Goal: Task Accomplishment & Management: Use online tool/utility

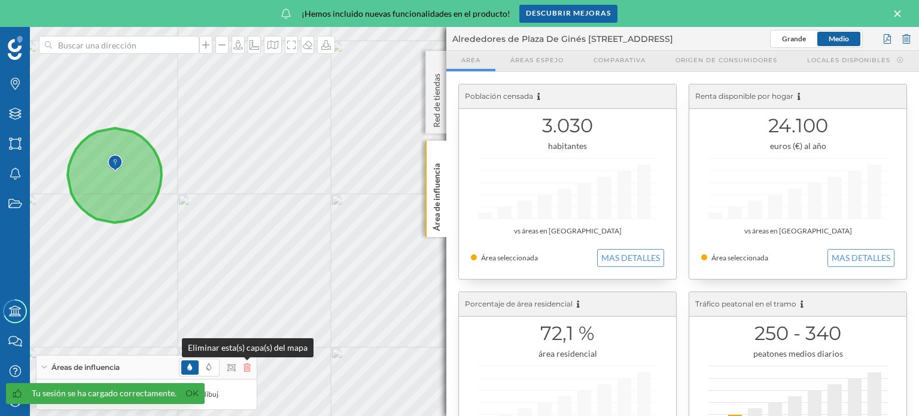
click at [247, 369] on icon at bounding box center [247, 367] width 7 height 8
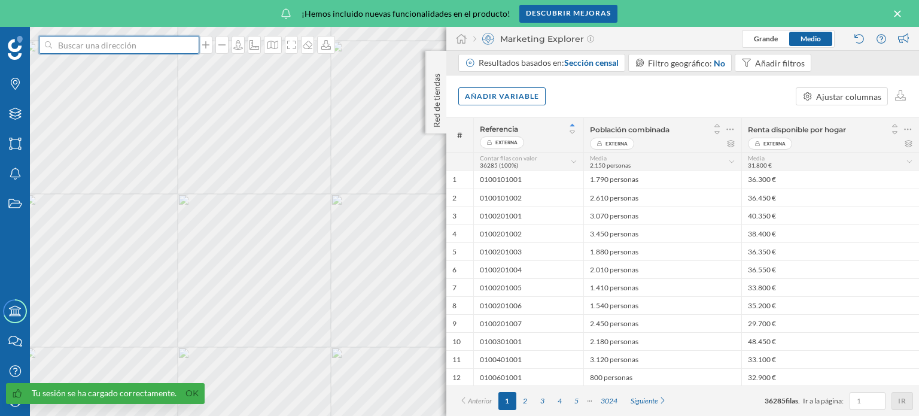
click at [85, 49] on input at bounding box center [119, 45] width 134 height 18
type input "[PERSON_NAME] GRANADA"
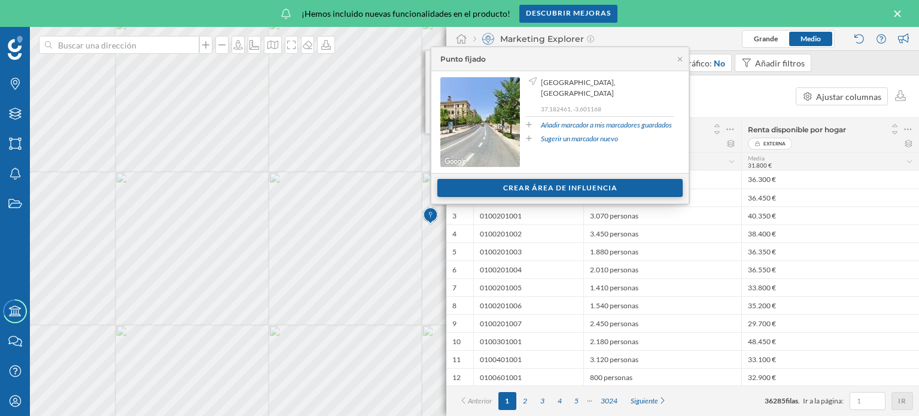
click at [545, 186] on div "Crear área de influencia" at bounding box center [560, 188] width 245 height 18
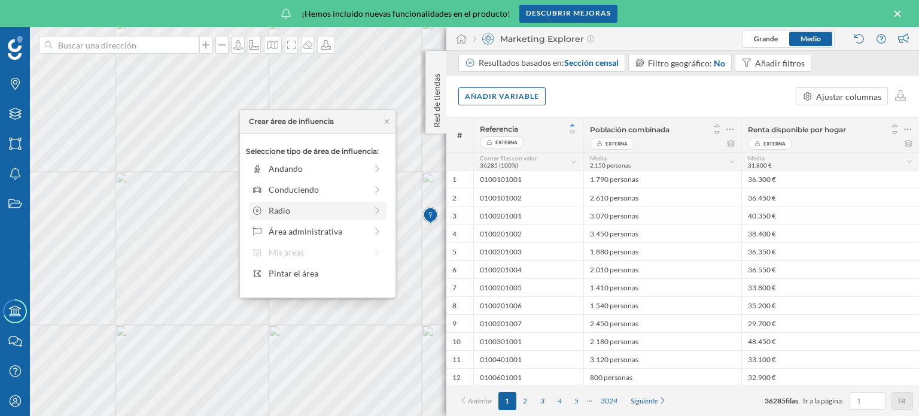
click at [333, 205] on div "Radio" at bounding box center [318, 210] width 98 height 13
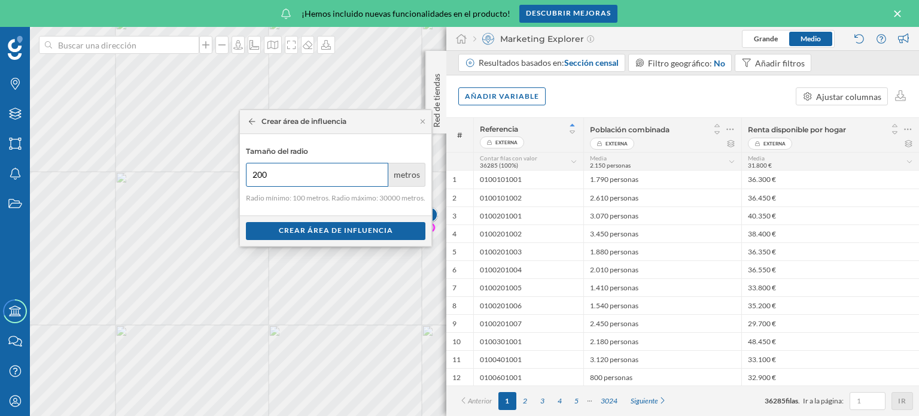
click at [376, 170] on input "200" at bounding box center [317, 175] width 142 height 24
type input "300"
click at [376, 170] on input "300" at bounding box center [317, 175] width 142 height 24
click at [345, 229] on div "Crear área de influencia" at bounding box center [336, 230] width 180 height 18
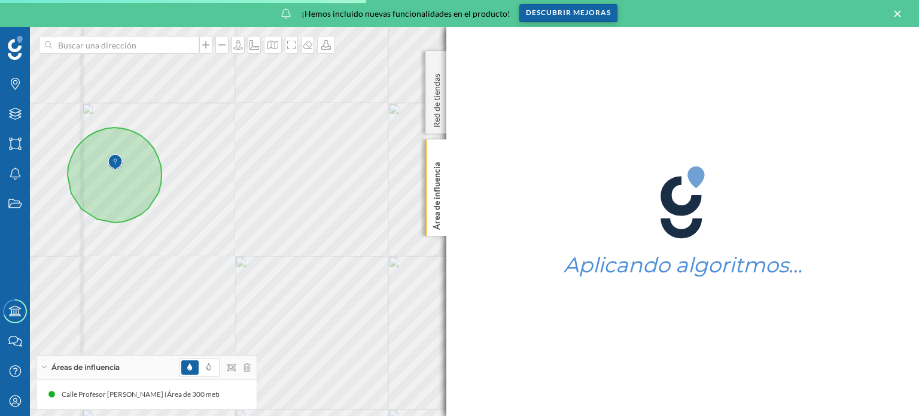
click at [578, 12] on div "Descubrir mejoras" at bounding box center [569, 13] width 98 height 18
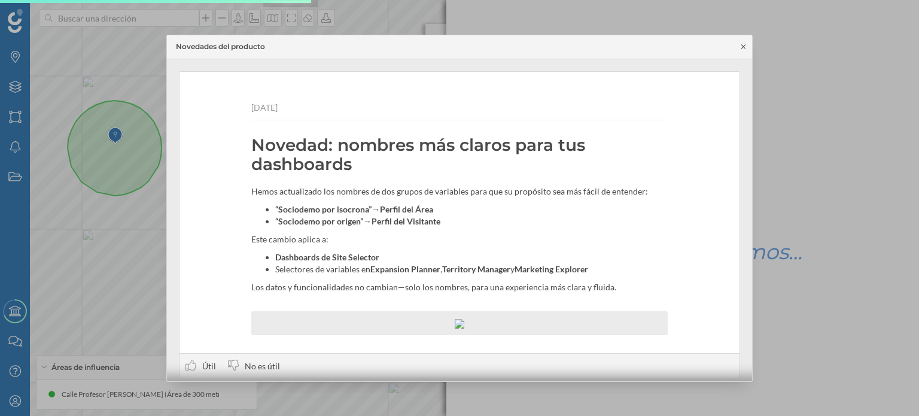
click at [745, 47] on icon at bounding box center [744, 46] width 4 height 4
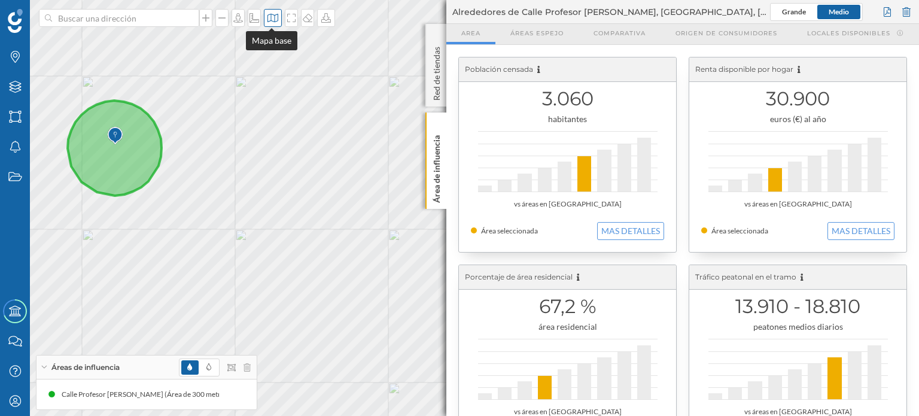
click at [271, 20] on icon at bounding box center [273, 18] width 12 height 10
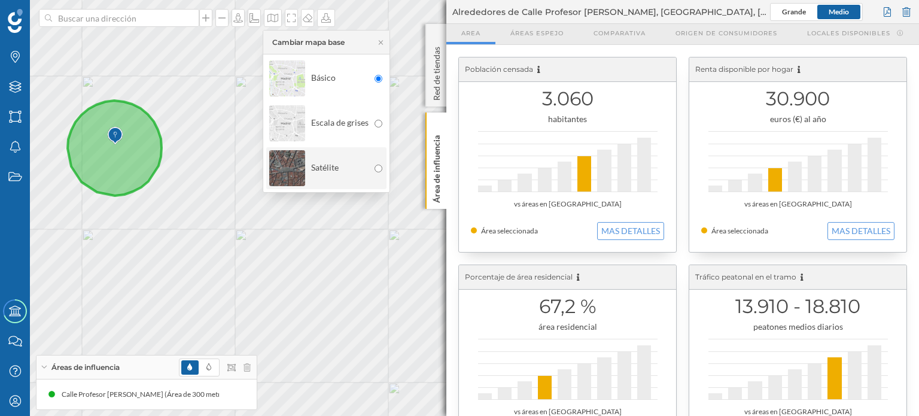
click at [333, 165] on div "Satélite" at bounding box center [318, 168] width 99 height 42
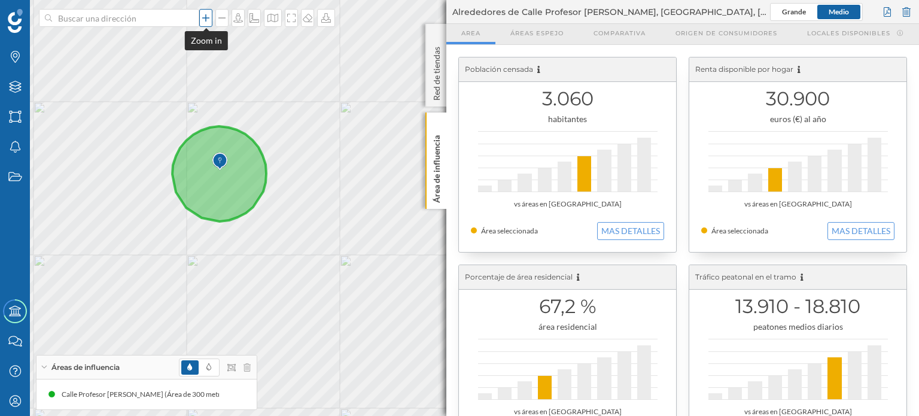
click at [206, 17] on icon at bounding box center [206, 18] width 12 height 10
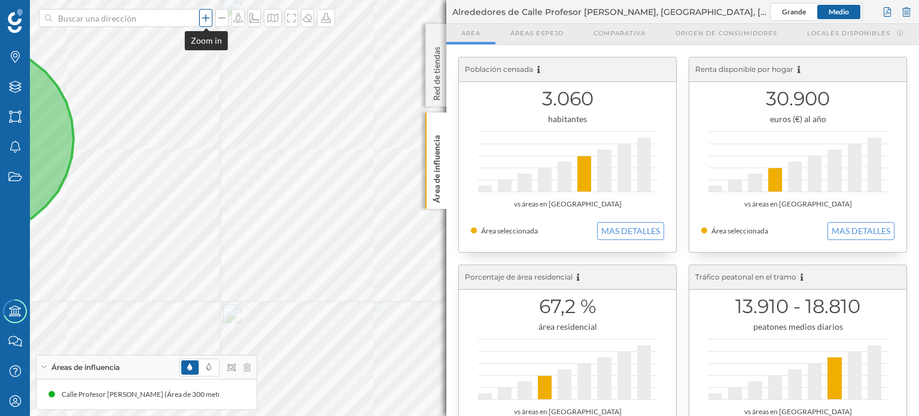
click at [206, 17] on icon at bounding box center [206, 18] width 12 height 10
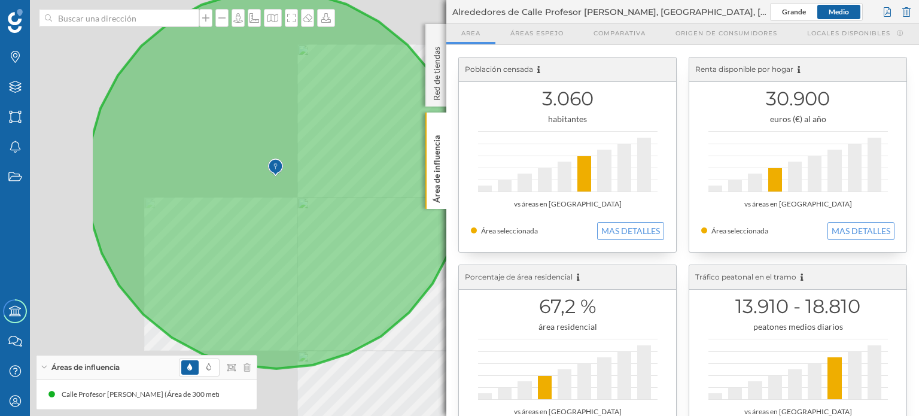
drag, startPoint x: 235, startPoint y: 212, endPoint x: 415, endPoint y: 227, distance: 180.8
click at [416, 227] on icon at bounding box center [277, 179] width 374 height 379
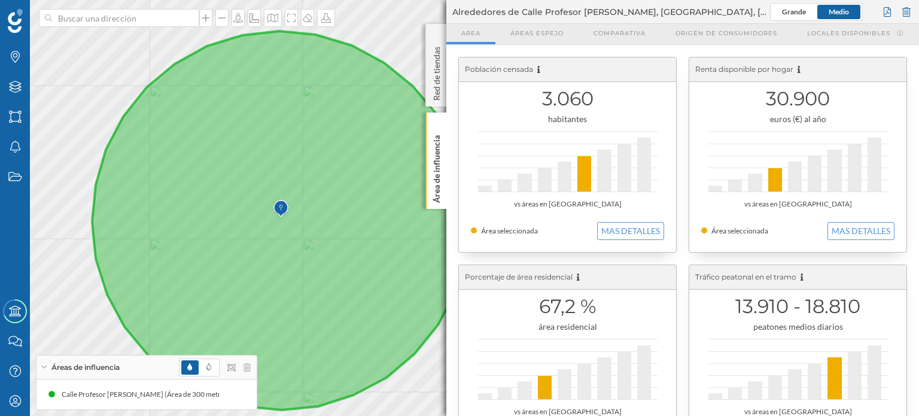
drag, startPoint x: 305, startPoint y: 162, endPoint x: 311, endPoint y: 204, distance: 42.2
click at [311, 204] on icon at bounding box center [280, 220] width 377 height 379
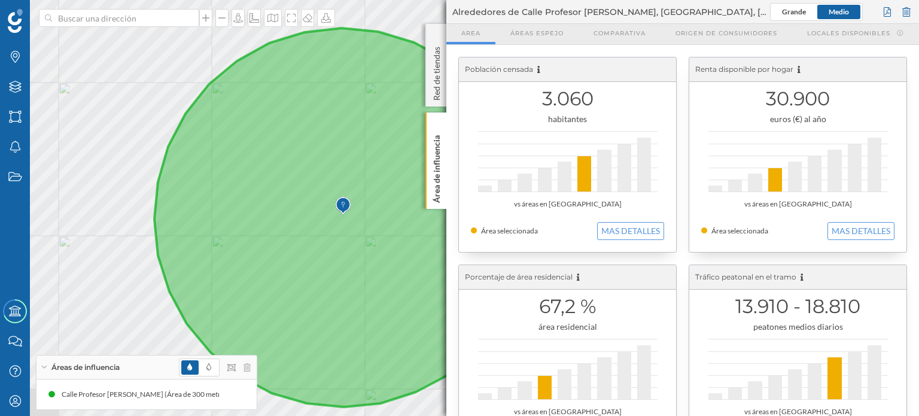
drag, startPoint x: 267, startPoint y: 125, endPoint x: 329, endPoint y: 122, distance: 62.3
click at [329, 122] on icon at bounding box center [342, 217] width 377 height 379
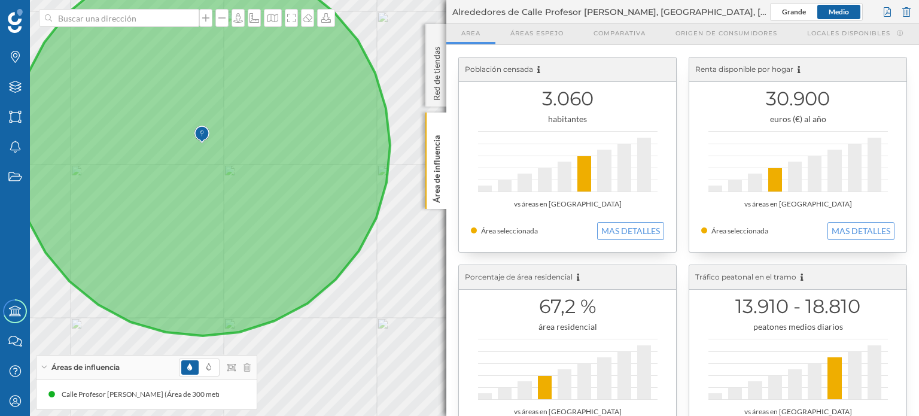
drag, startPoint x: 352, startPoint y: 267, endPoint x: 211, endPoint y: 196, distance: 158.0
click at [211, 196] on icon at bounding box center [201, 146] width 377 height 379
click at [207, 19] on icon at bounding box center [206, 18] width 12 height 10
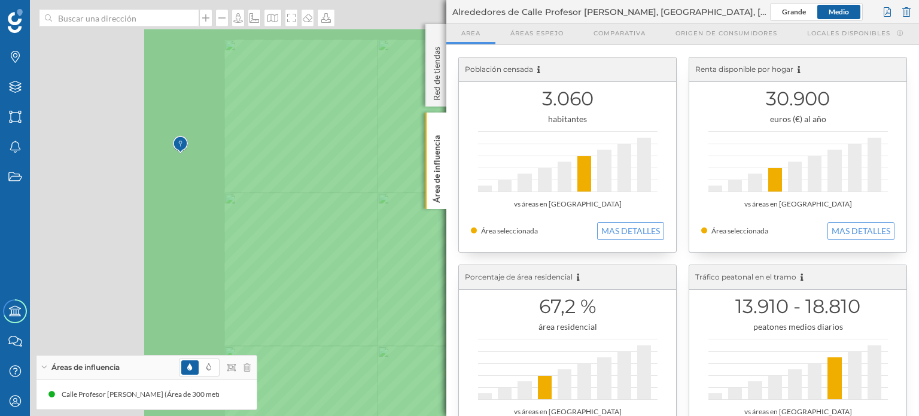
drag, startPoint x: 162, startPoint y: 206, endPoint x: 405, endPoint y: 278, distance: 254.2
click at [405, 278] on icon at bounding box center [349, 279] width 415 height 504
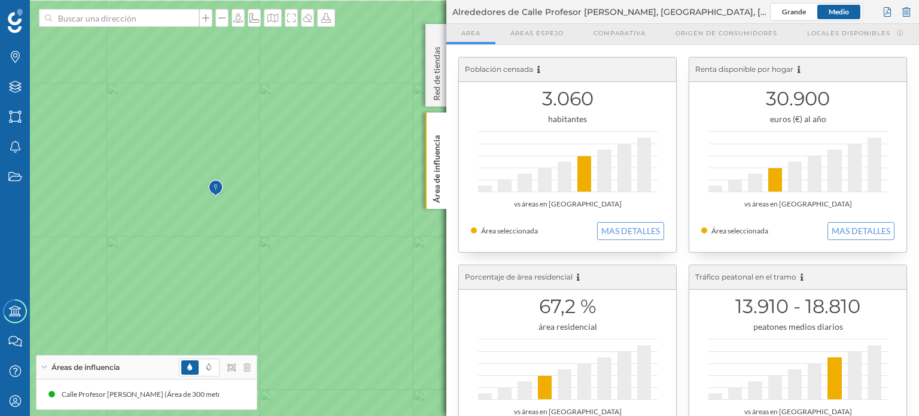
drag, startPoint x: 283, startPoint y: 208, endPoint x: 311, endPoint y: 250, distance: 50.5
click at [311, 250] on icon at bounding box center [263, 250] width 659 height 504
click at [248, 365] on icon at bounding box center [247, 367] width 7 height 8
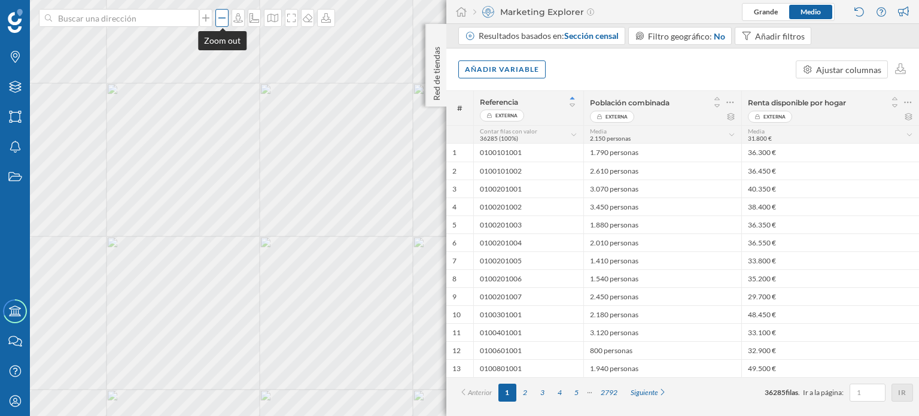
click at [221, 23] on div at bounding box center [222, 18] width 13 height 18
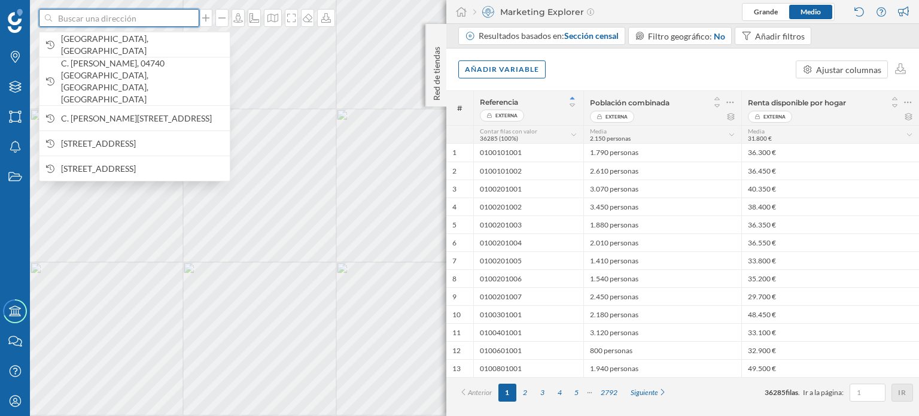
click at [128, 19] on input at bounding box center [119, 18] width 134 height 18
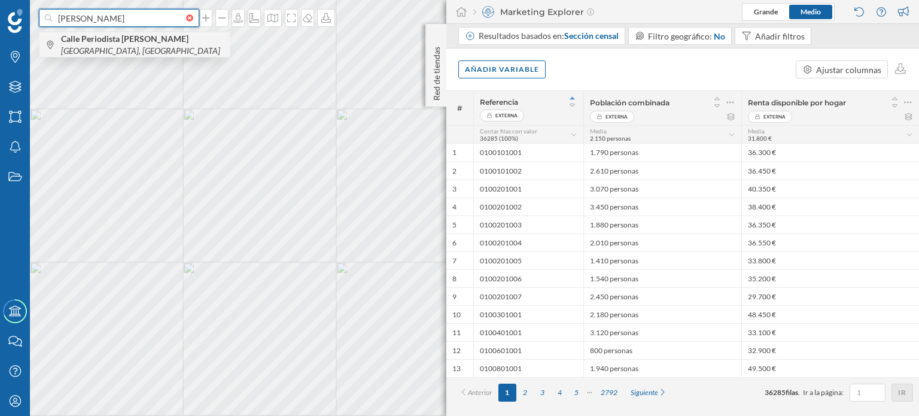
type input "[PERSON_NAME]"
click at [136, 44] on span "Calle Periodista [PERSON_NAME] [GEOGRAPHIC_DATA], [GEOGRAPHIC_DATA]" at bounding box center [142, 45] width 163 height 24
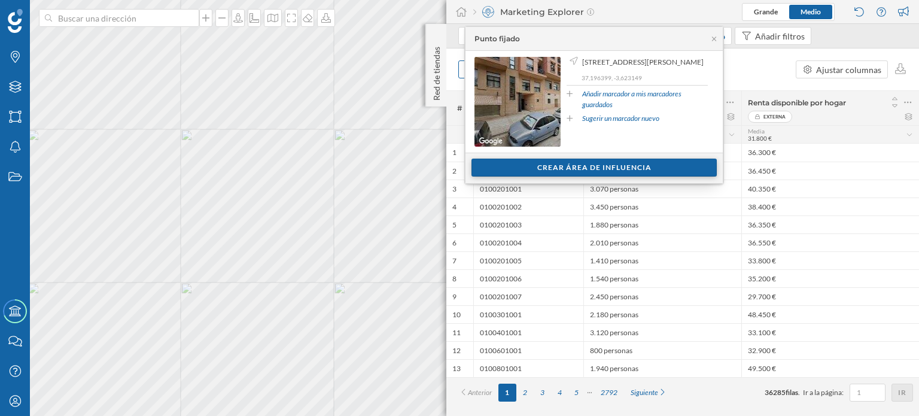
click at [570, 164] on div "Crear área de influencia" at bounding box center [594, 168] width 245 height 18
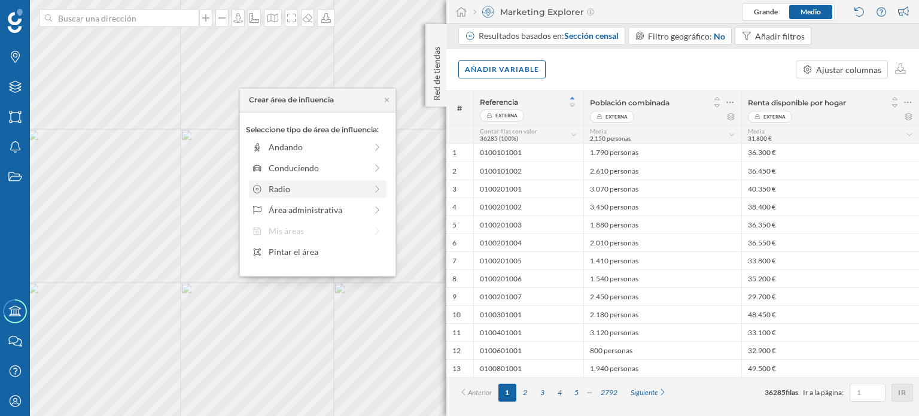
click at [375, 192] on icon at bounding box center [377, 189] width 11 height 8
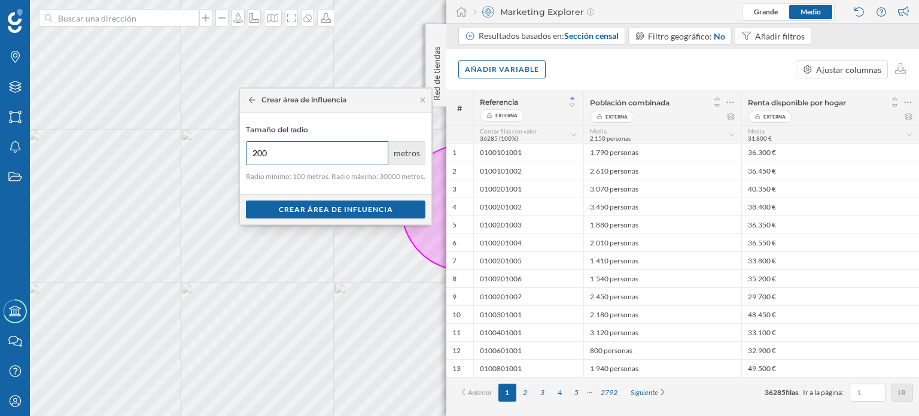
click at [377, 150] on input "200" at bounding box center [317, 153] width 142 height 24
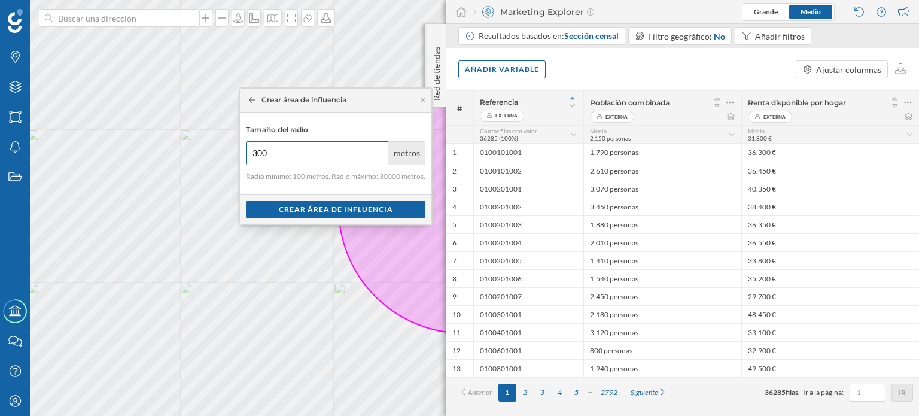
type input "300"
click at [377, 150] on input "300" at bounding box center [317, 153] width 142 height 24
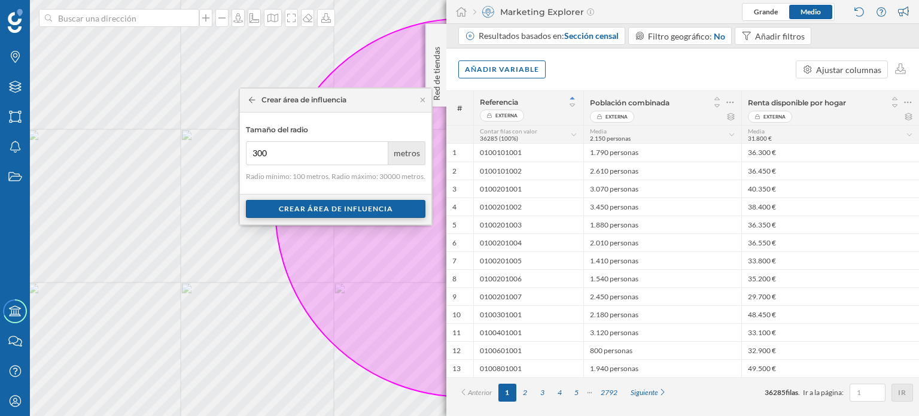
click at [330, 208] on div "Crear área de influencia" at bounding box center [336, 209] width 180 height 18
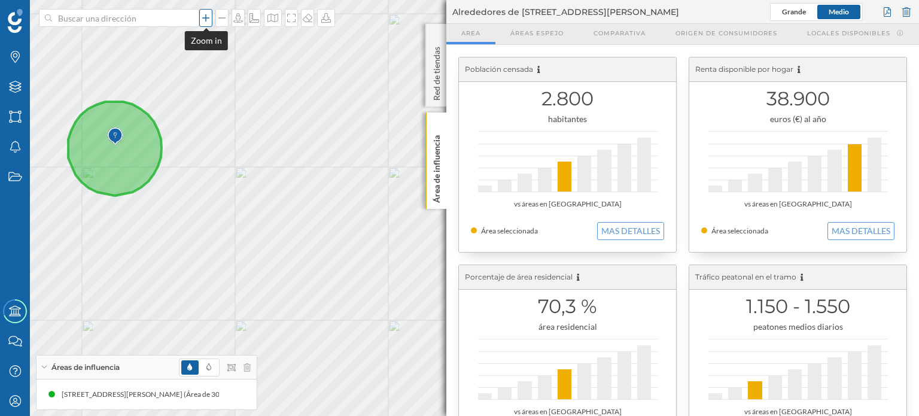
click at [206, 15] on icon at bounding box center [206, 18] width 12 height 10
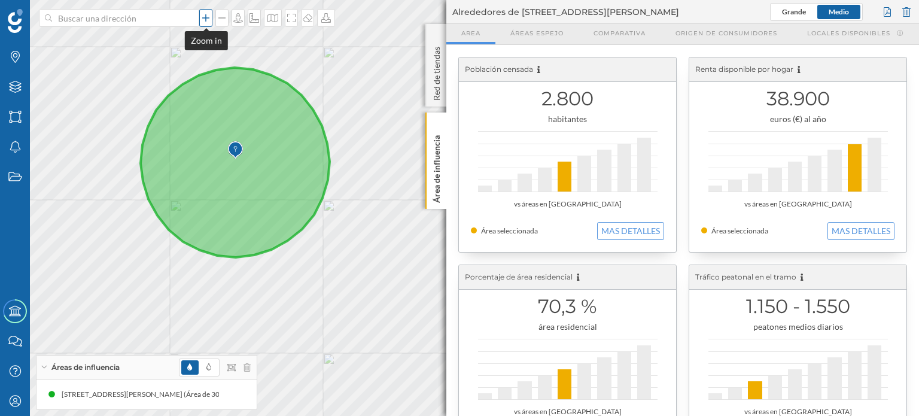
click at [204, 16] on icon at bounding box center [206, 18] width 12 height 10
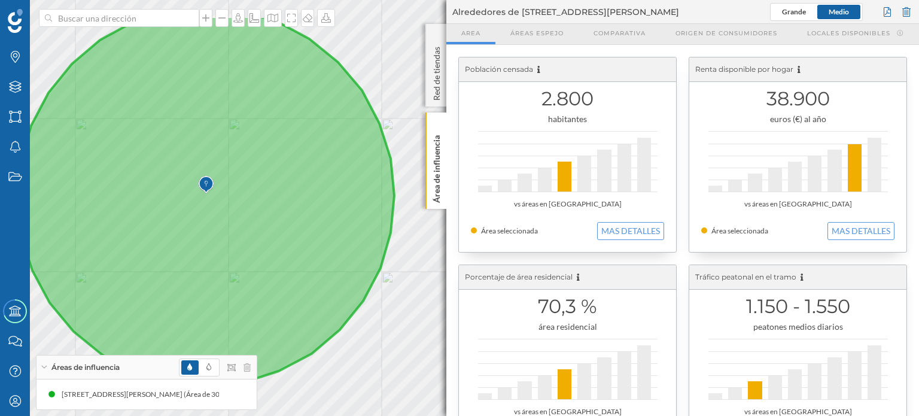
drag, startPoint x: 148, startPoint y: 160, endPoint x: 199, endPoint y: 220, distance: 78.1
click at [199, 220] on icon at bounding box center [205, 201] width 377 height 371
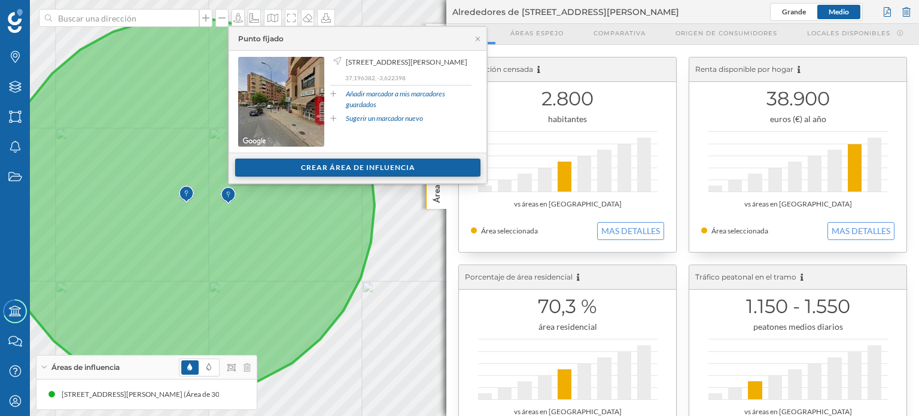
click at [321, 162] on div "Crear área de influencia" at bounding box center [357, 168] width 245 height 18
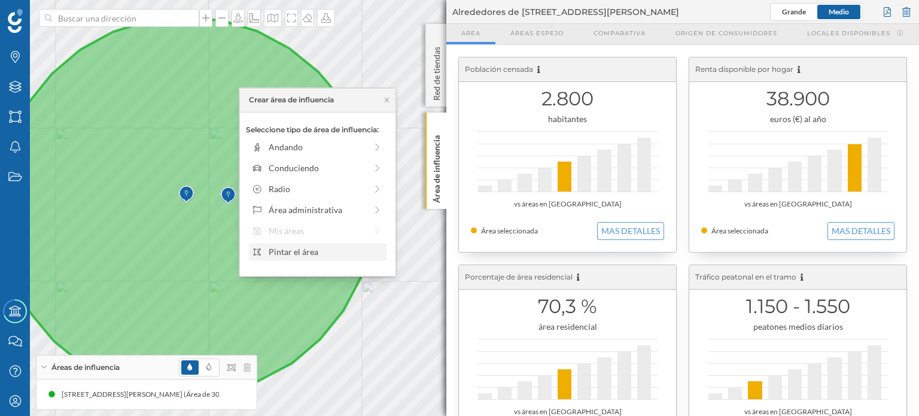
click at [330, 250] on div "Pintar el área" at bounding box center [326, 251] width 114 height 13
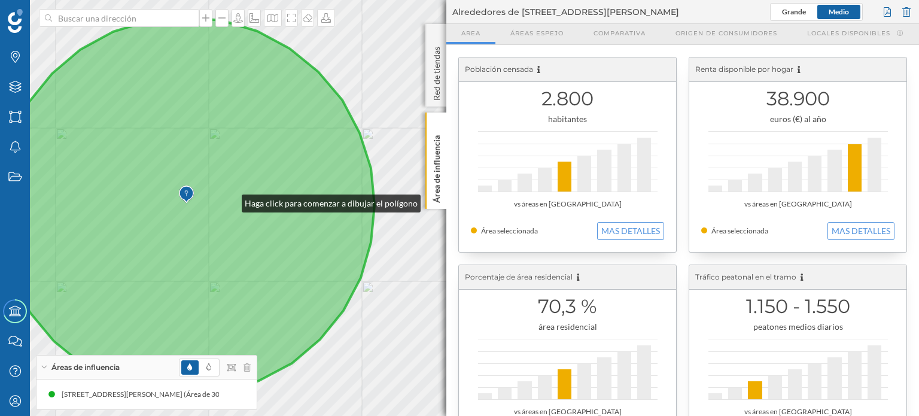
click at [230, 201] on icon at bounding box center [186, 206] width 377 height 378
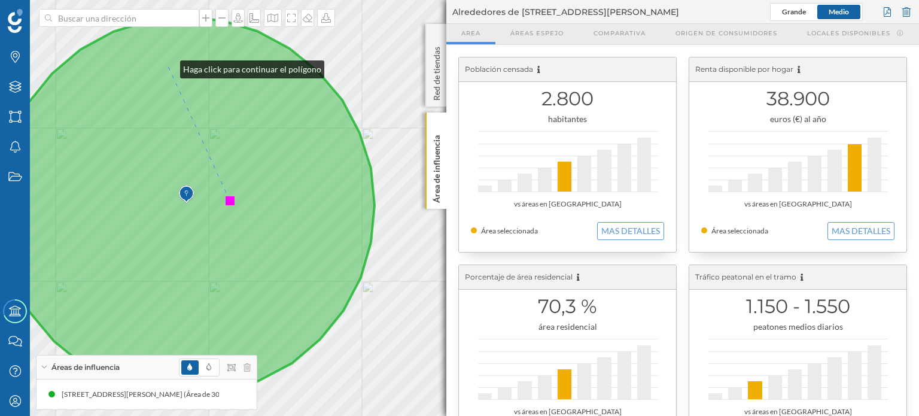
click at [168, 66] on icon at bounding box center [186, 206] width 377 height 378
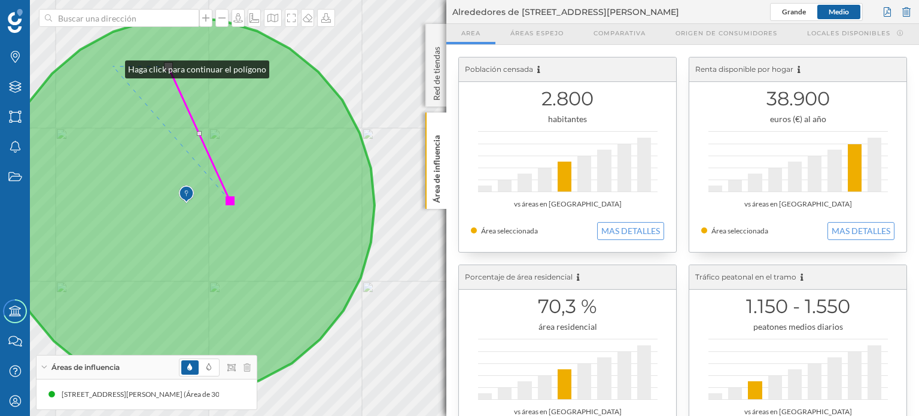
click at [113, 66] on icon at bounding box center [186, 206] width 377 height 378
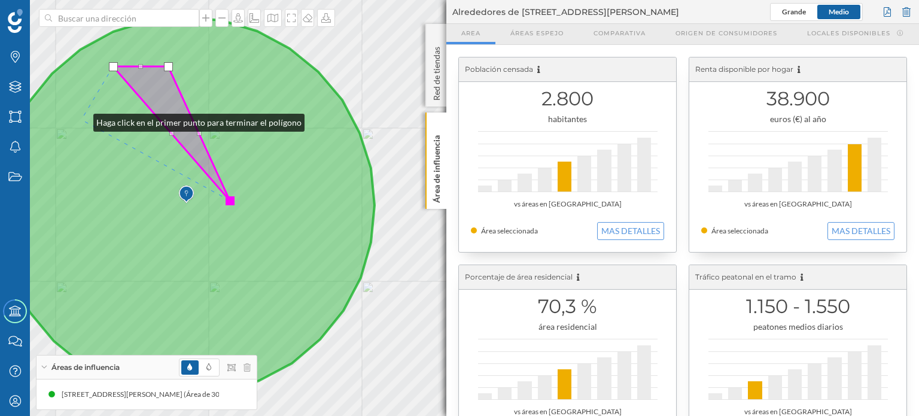
click at [81, 120] on icon at bounding box center [186, 206] width 377 height 378
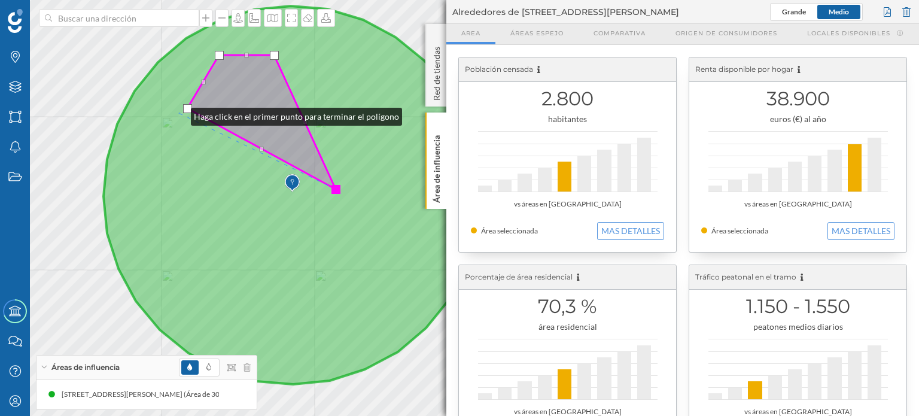
drag, startPoint x: 73, startPoint y: 125, endPoint x: 179, endPoint y: 114, distance: 106.6
click at [179, 114] on icon at bounding box center [292, 195] width 377 height 378
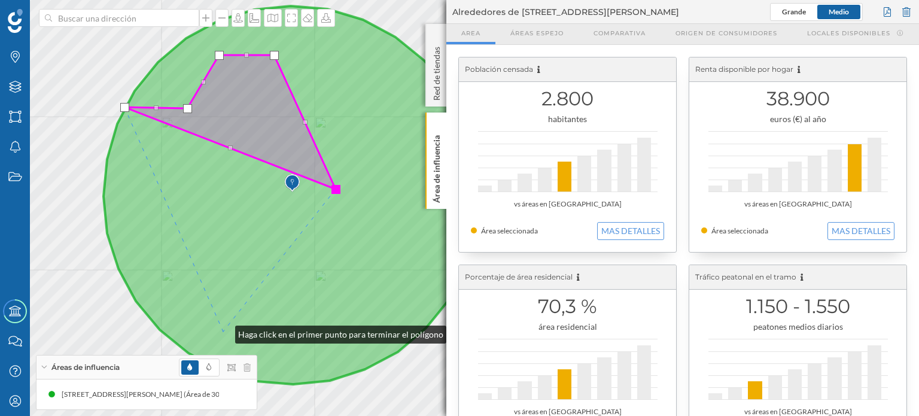
click at [223, 332] on icon at bounding box center [292, 195] width 377 height 378
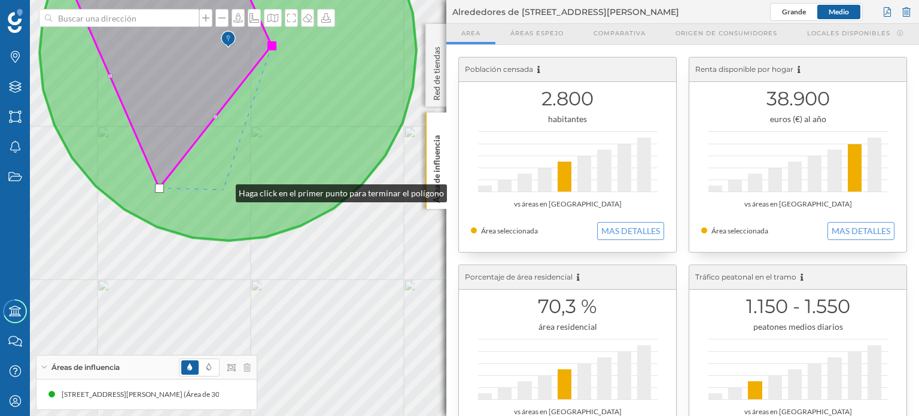
drag, startPoint x: 269, startPoint y: 299, endPoint x: 224, endPoint y: 191, distance: 117.0
click at [224, 191] on icon at bounding box center [228, 51] width 377 height 378
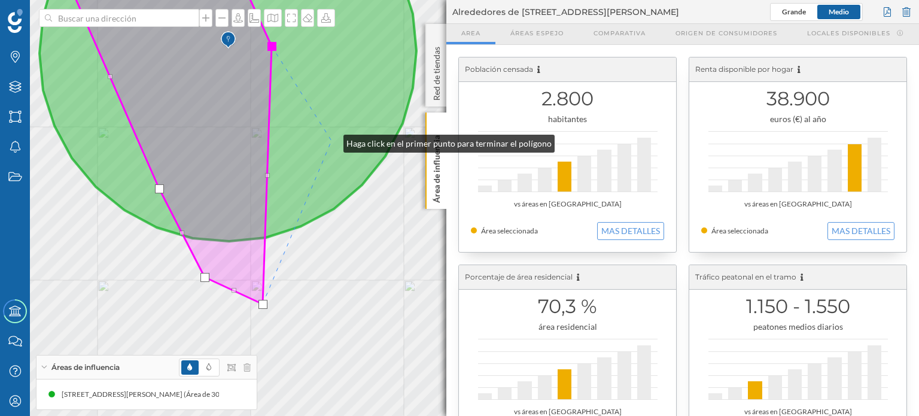
click at [332, 141] on icon at bounding box center [228, 99] width 377 height 286
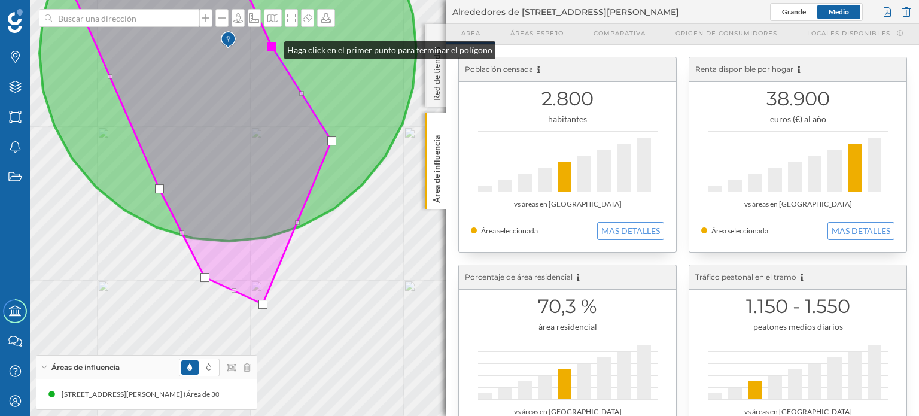
click at [272, 47] on div at bounding box center [272, 46] width 9 height 9
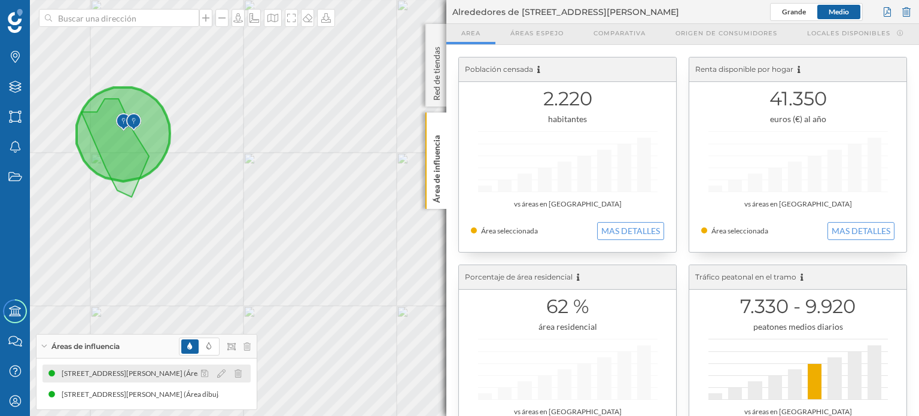
click at [165, 372] on div "[STREET_ADDRESS][PERSON_NAME] (Área de 300 metros de radio)" at bounding box center [139, 374] width 221 height 12
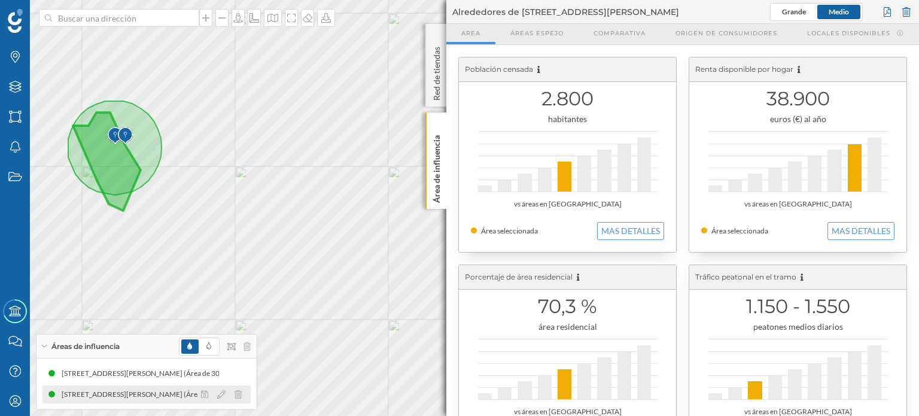
click at [162, 390] on div "[STREET_ADDRESS][PERSON_NAME] (Área dibujada)" at bounding box center [101, 395] width 177 height 12
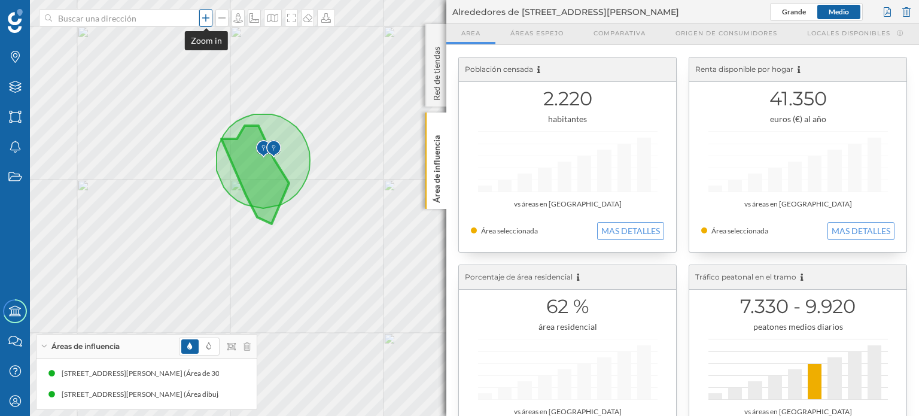
click at [208, 19] on icon at bounding box center [206, 18] width 12 height 10
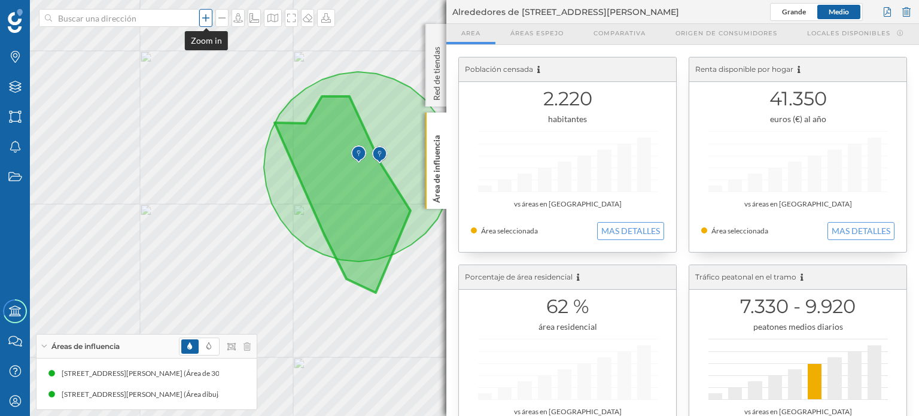
click at [204, 16] on icon at bounding box center [206, 18] width 12 height 10
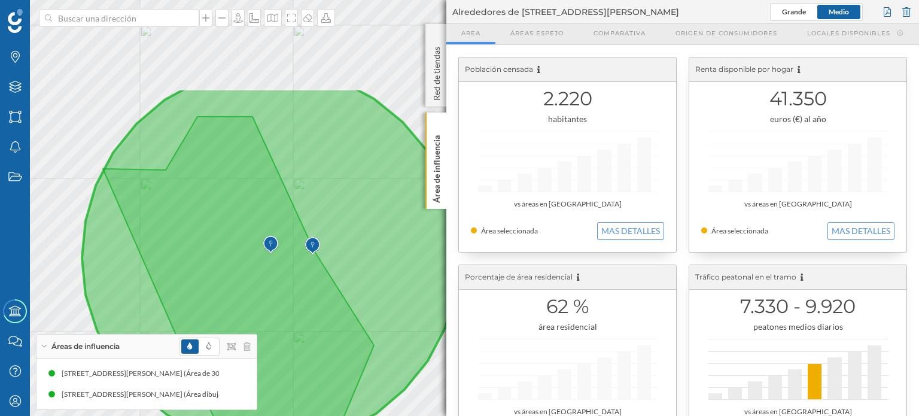
drag, startPoint x: 217, startPoint y: 120, endPoint x: 230, endPoint y: 251, distance: 132.4
click at [230, 251] on icon at bounding box center [238, 313] width 271 height 392
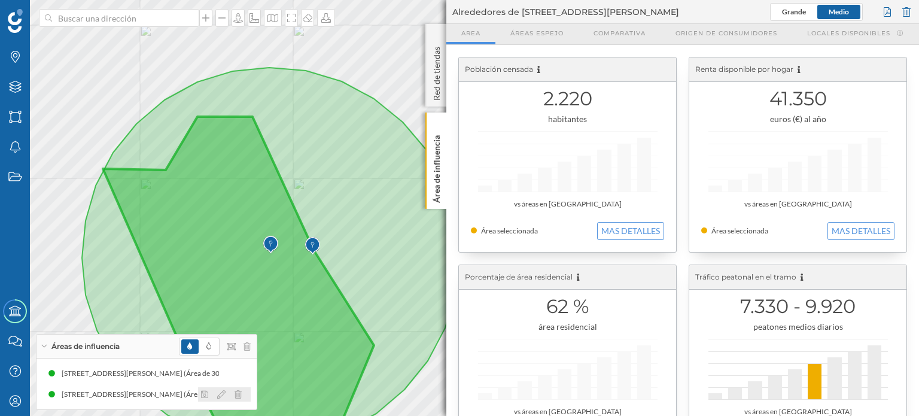
click at [236, 395] on icon at bounding box center [238, 394] width 7 height 8
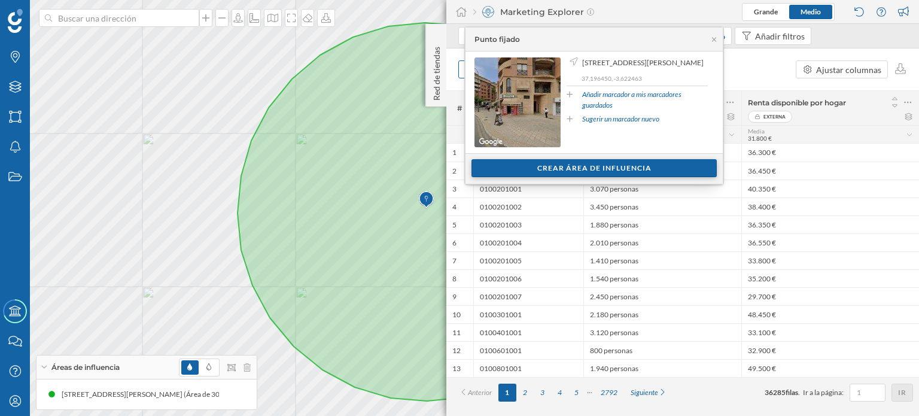
click at [536, 171] on div "Crear área de influencia" at bounding box center [594, 168] width 245 height 18
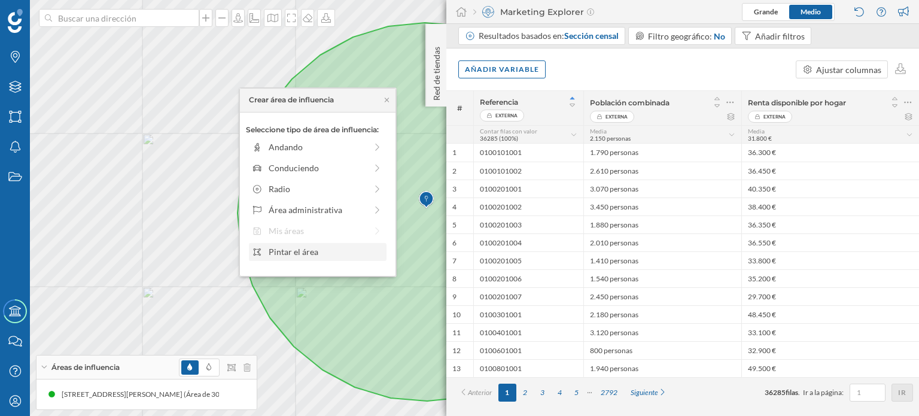
click at [340, 253] on div "Pintar el área" at bounding box center [326, 251] width 114 height 13
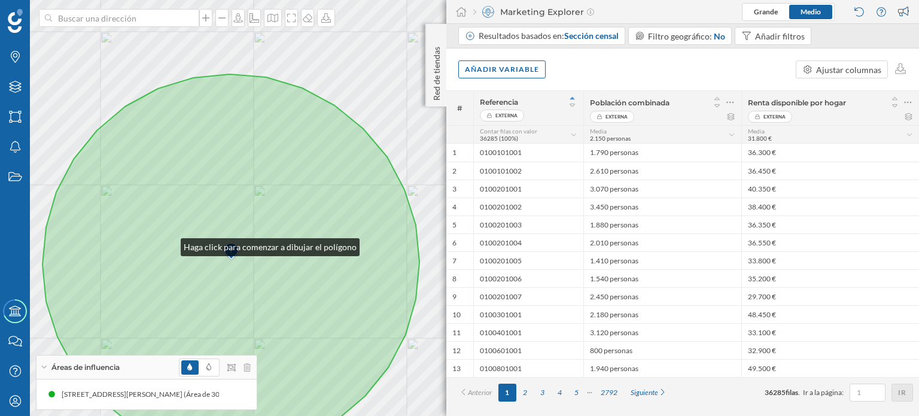
drag, startPoint x: 364, startPoint y: 193, endPoint x: 169, endPoint y: 244, distance: 201.8
click at [169, 244] on icon at bounding box center [231, 263] width 377 height 378
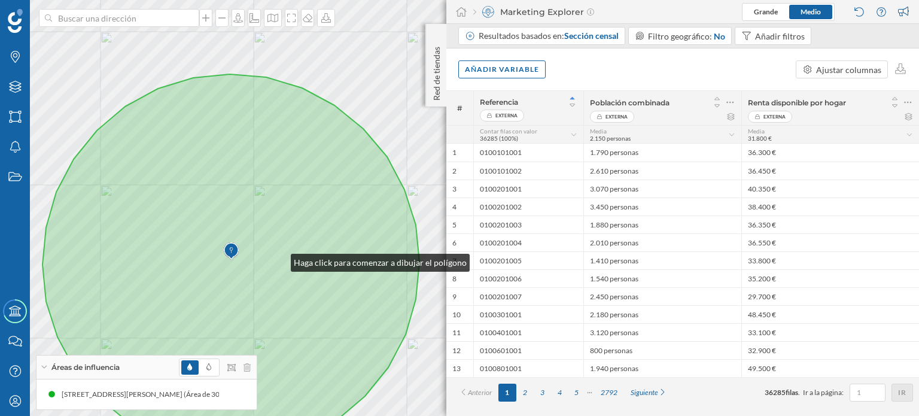
click at [279, 260] on icon at bounding box center [231, 263] width 377 height 378
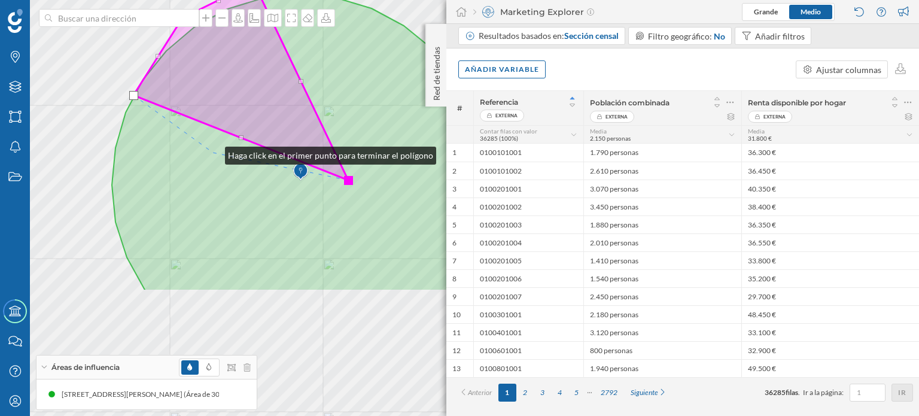
drag, startPoint x: 180, startPoint y: 321, endPoint x: 213, endPoint y: 152, distance: 172.1
click at [213, 152] on icon at bounding box center [300, 143] width 377 height 296
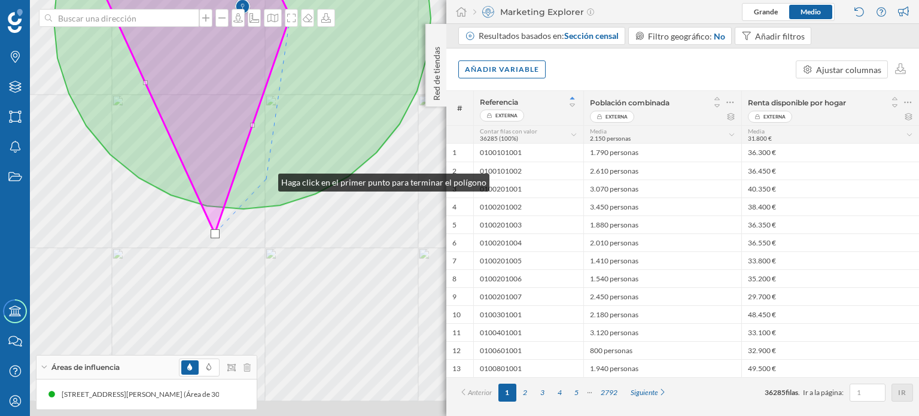
drag, startPoint x: 324, startPoint y: 343, endPoint x: 266, endPoint y: 180, distance: 173.4
click at [266, 180] on icon at bounding box center [242, 20] width 377 height 378
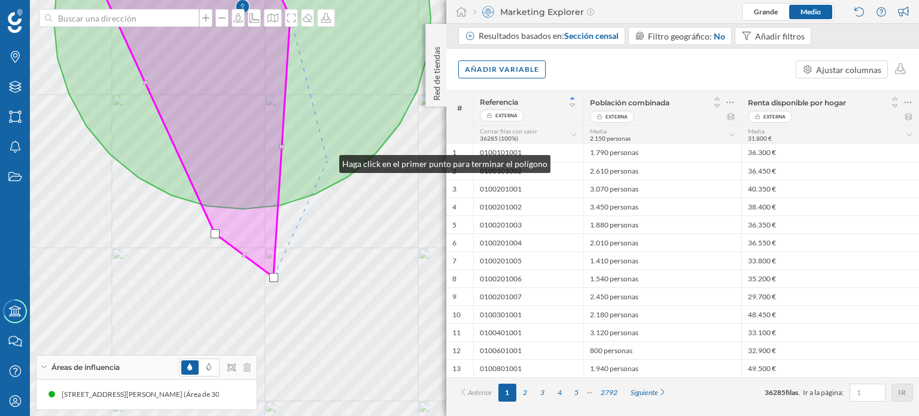
click at [327, 161] on icon at bounding box center [242, 83] width 377 height 252
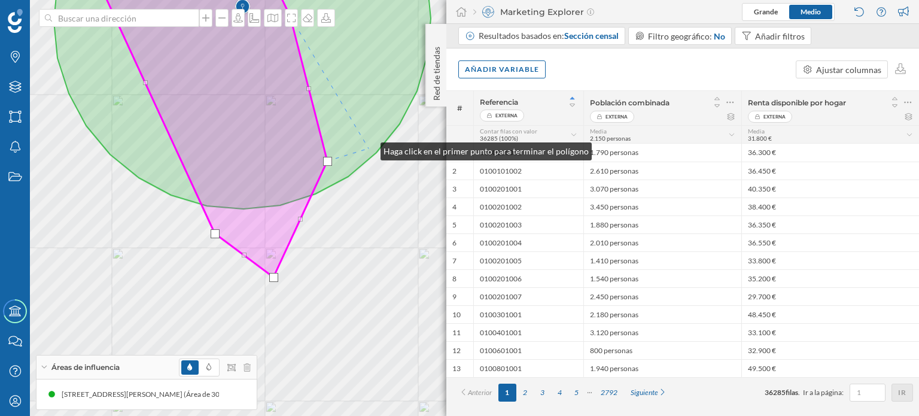
click at [369, 148] on icon at bounding box center [242, 83] width 377 height 252
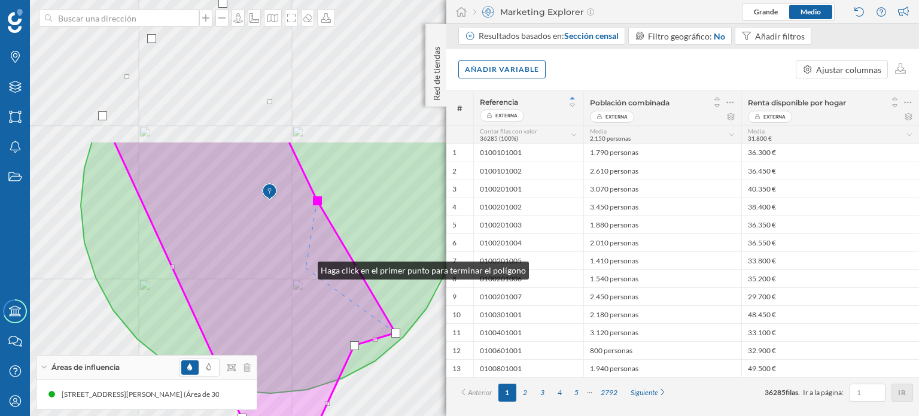
drag, startPoint x: 279, startPoint y: 83, endPoint x: 306, endPoint y: 268, distance: 186.3
click at [306, 268] on icon at bounding box center [255, 301] width 282 height 321
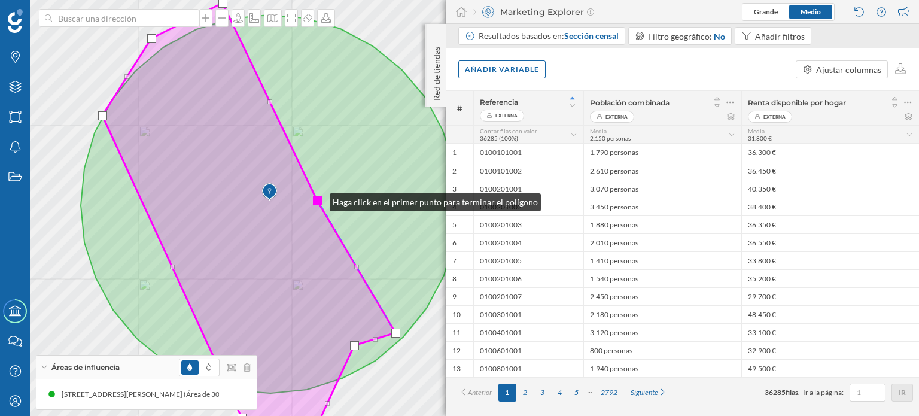
click at [318, 199] on div at bounding box center [317, 200] width 9 height 9
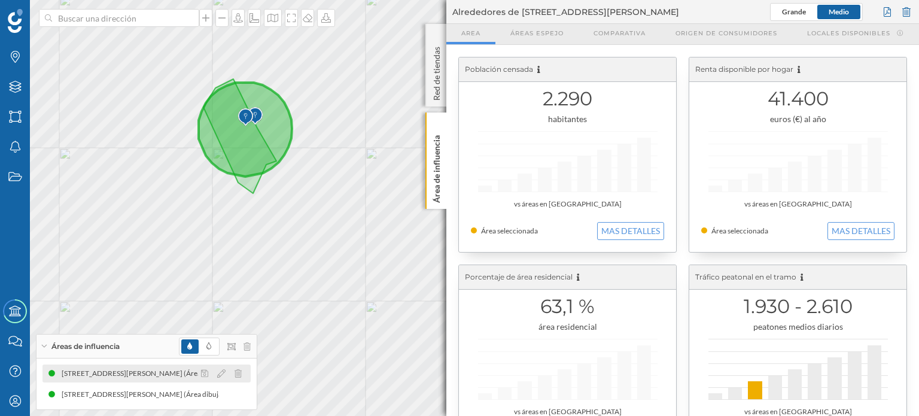
click at [232, 375] on div "[STREET_ADDRESS][PERSON_NAME] (Área de 300 metros de radio)" at bounding box center [342, 374] width 221 height 12
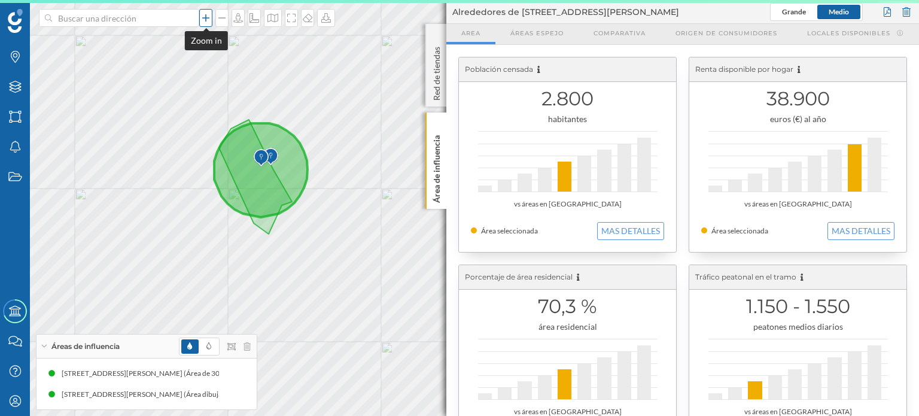
click at [206, 21] on icon at bounding box center [206, 18] width 12 height 10
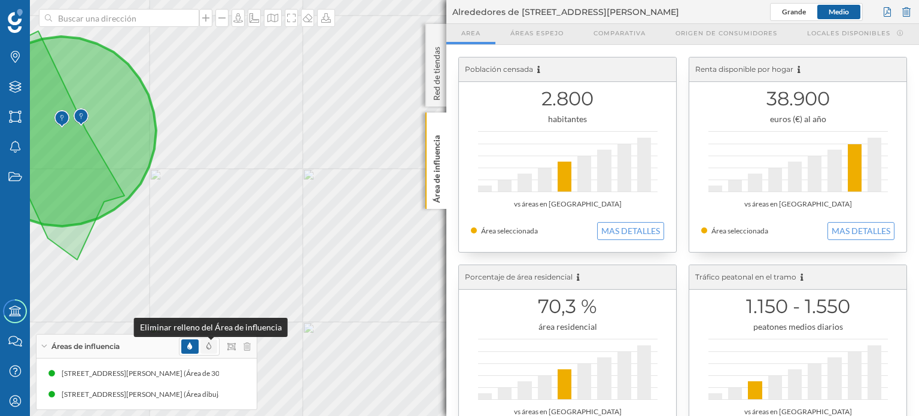
click at [207, 347] on icon at bounding box center [209, 345] width 5 height 7
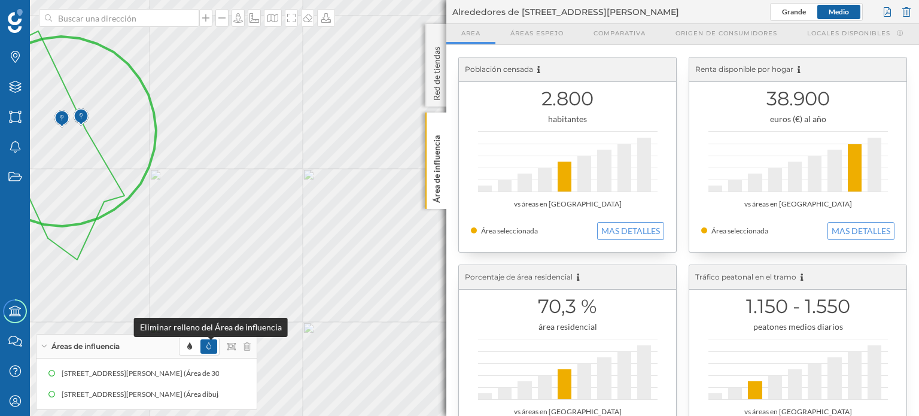
click at [207, 347] on icon at bounding box center [209, 345] width 5 height 7
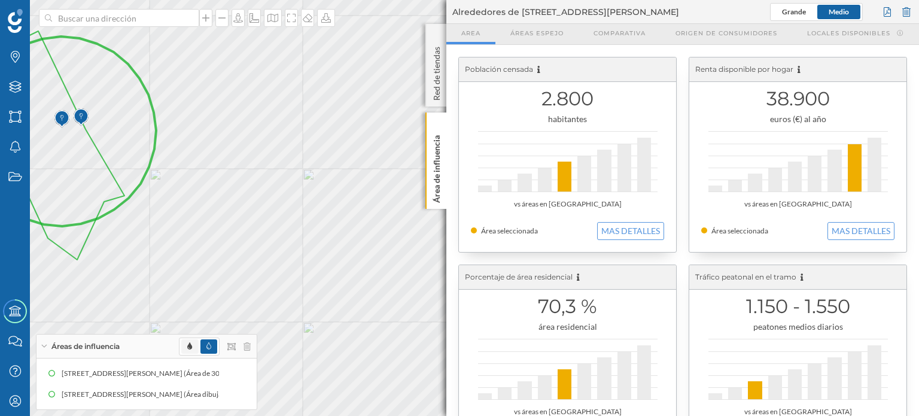
click at [193, 348] on span at bounding box center [189, 346] width 17 height 14
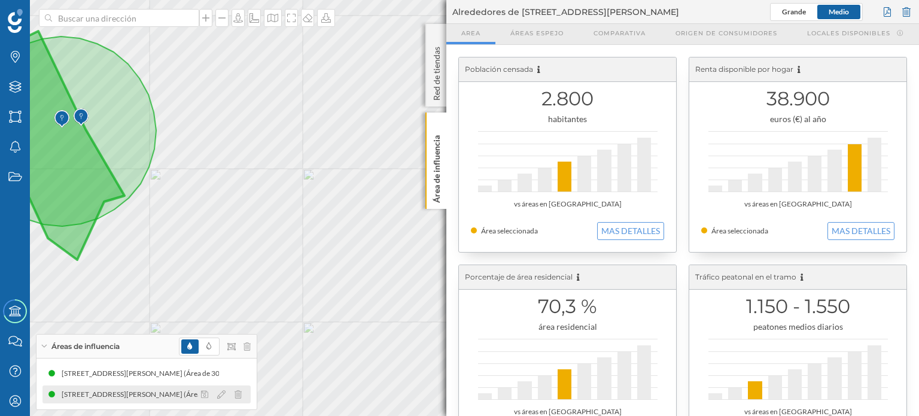
click at [163, 397] on div "[STREET_ADDRESS][PERSON_NAME] (Área dibujada)" at bounding box center [142, 395] width 177 height 12
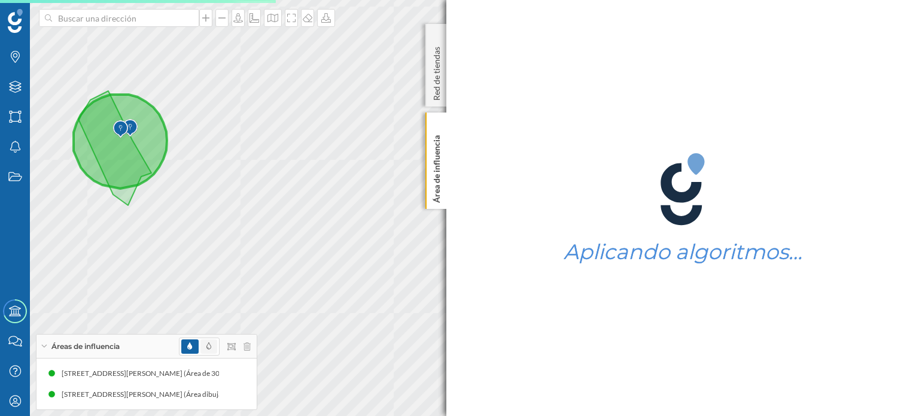
click at [207, 346] on icon at bounding box center [209, 345] width 5 height 7
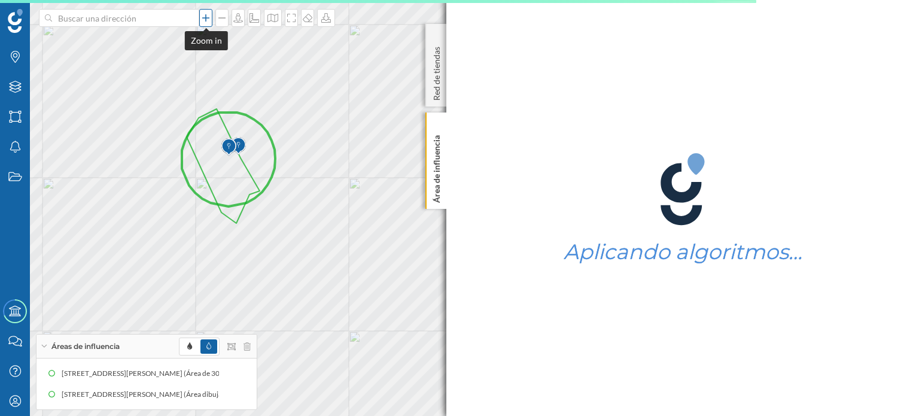
click at [207, 20] on icon at bounding box center [206, 18] width 12 height 10
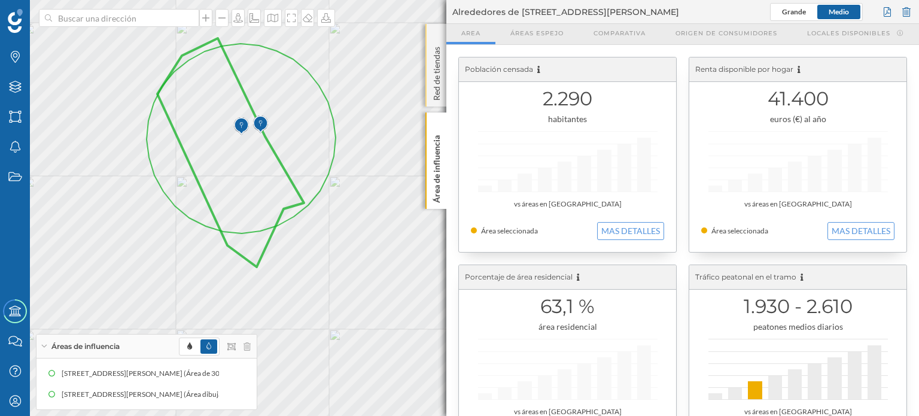
click at [436, 32] on div "Red de tiendas" at bounding box center [436, 65] width 21 height 83
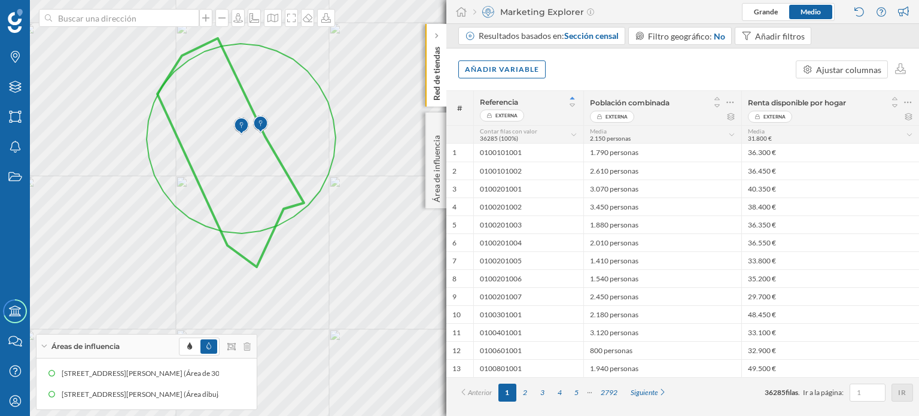
click at [436, 33] on icon at bounding box center [437, 36] width 4 height 6
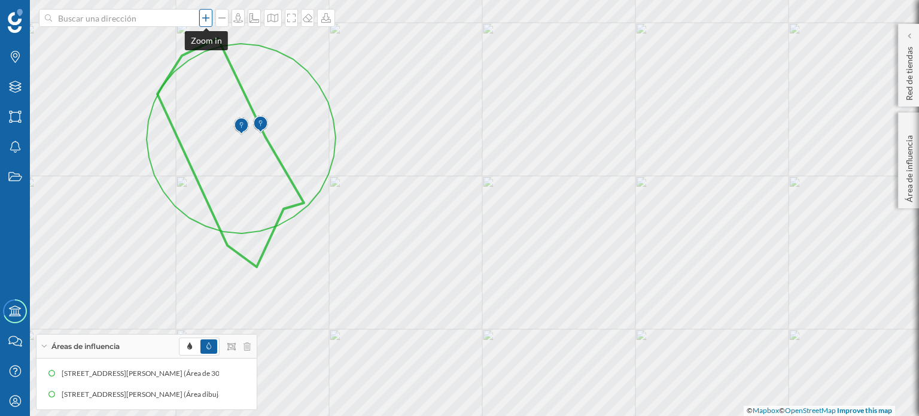
click at [207, 14] on icon at bounding box center [206, 18] width 12 height 10
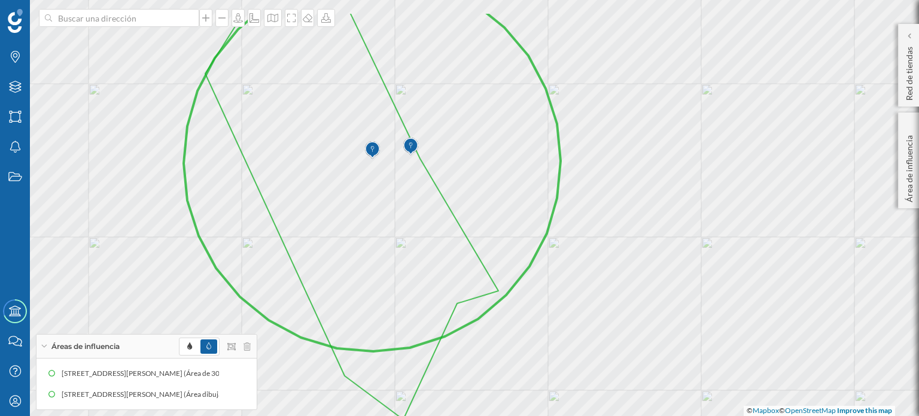
drag, startPoint x: 320, startPoint y: 157, endPoint x: 339, endPoint y: 212, distance: 58.3
click at [339, 212] on icon at bounding box center [351, 215] width 293 height 408
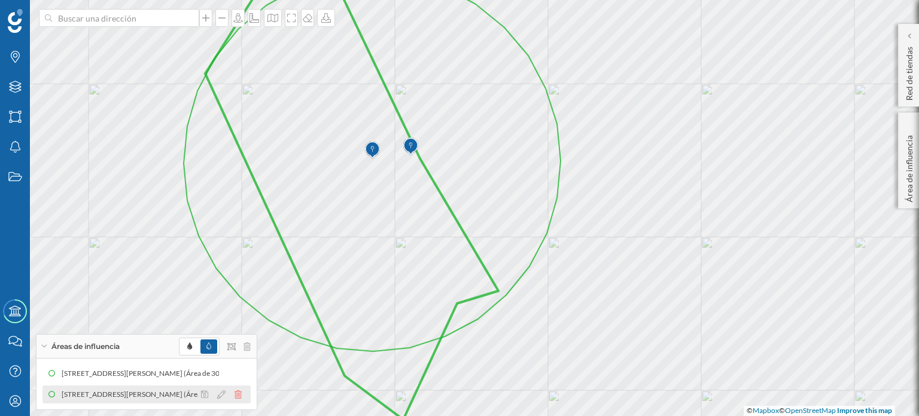
click at [239, 394] on icon at bounding box center [238, 394] width 7 height 8
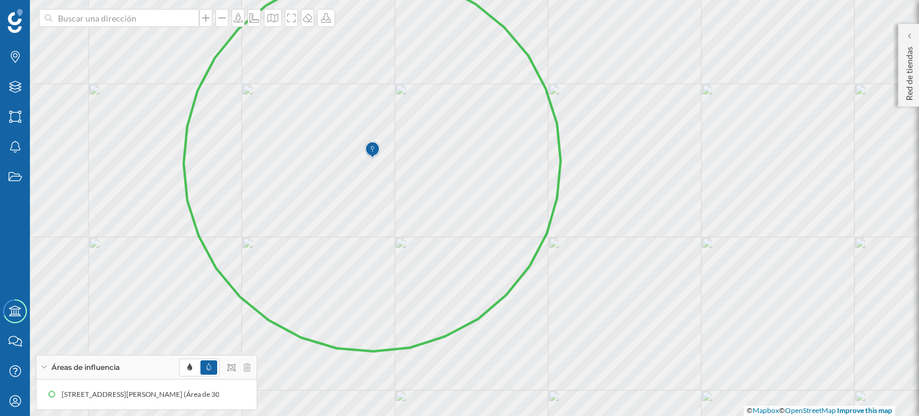
click at [418, 150] on icon at bounding box center [372, 162] width 377 height 378
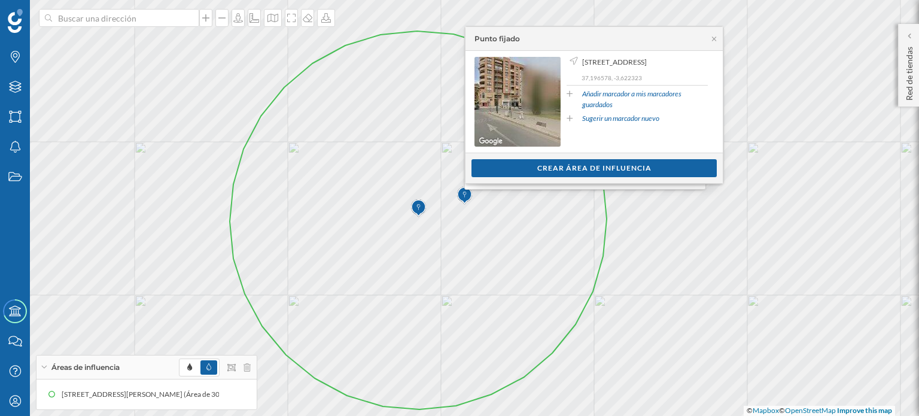
click at [596, 165] on div "Crear área de influencia" at bounding box center [594, 168] width 245 height 18
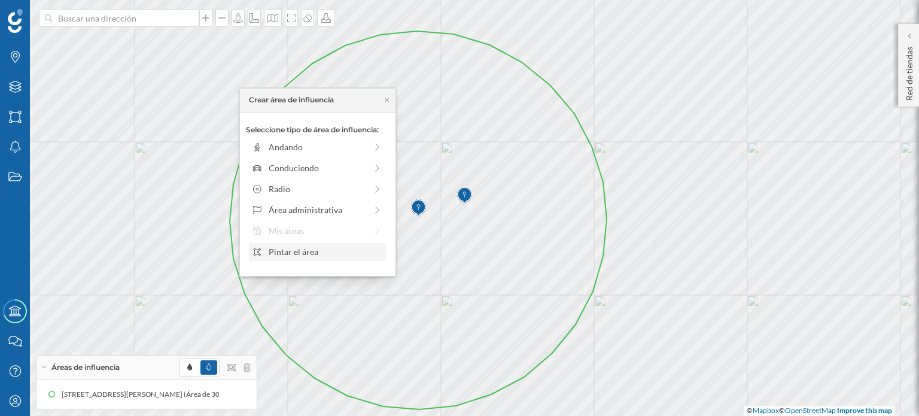
click at [326, 246] on div "Pintar el área" at bounding box center [326, 251] width 114 height 13
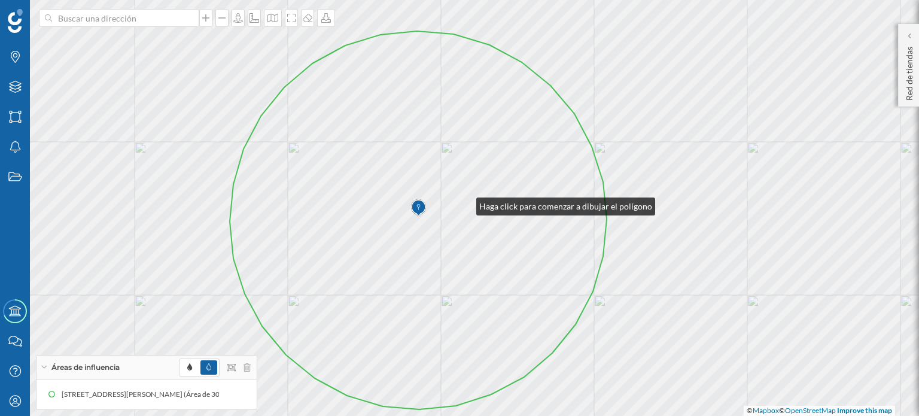
click at [465, 204] on icon at bounding box center [418, 220] width 377 height 378
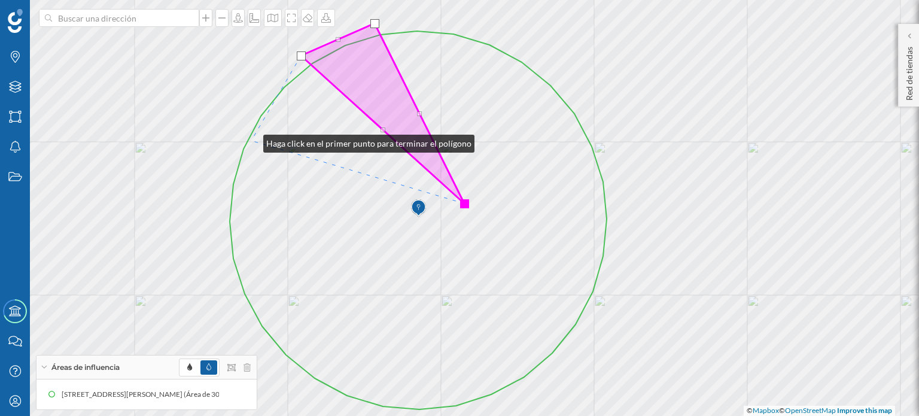
click at [251, 141] on icon at bounding box center [418, 220] width 377 height 378
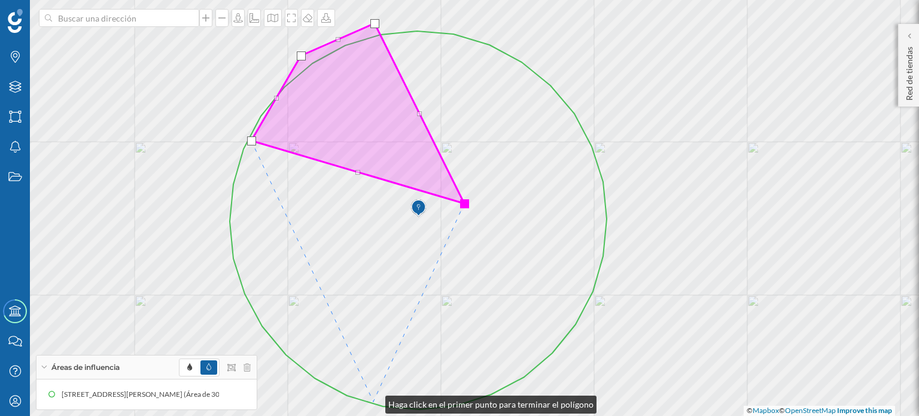
click at [374, 402] on icon at bounding box center [418, 220] width 377 height 378
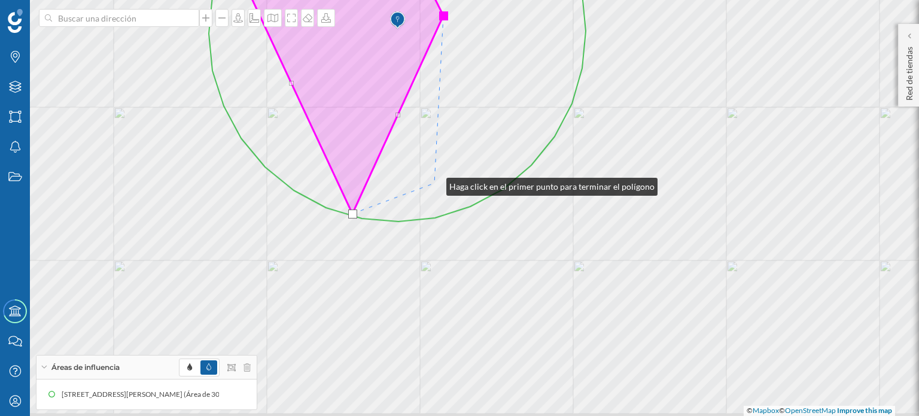
drag, startPoint x: 456, startPoint y: 372, endPoint x: 434, endPoint y: 184, distance: 189.2
click at [434, 184] on icon at bounding box center [397, 32] width 377 height 378
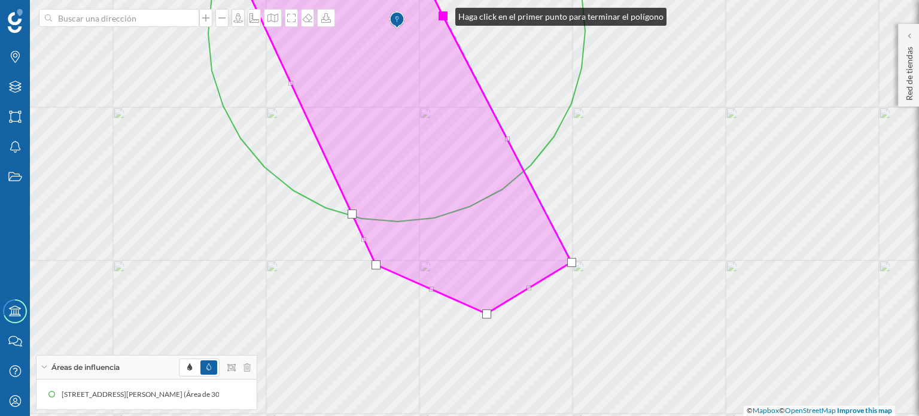
click at [444, 14] on div at bounding box center [443, 15] width 9 height 9
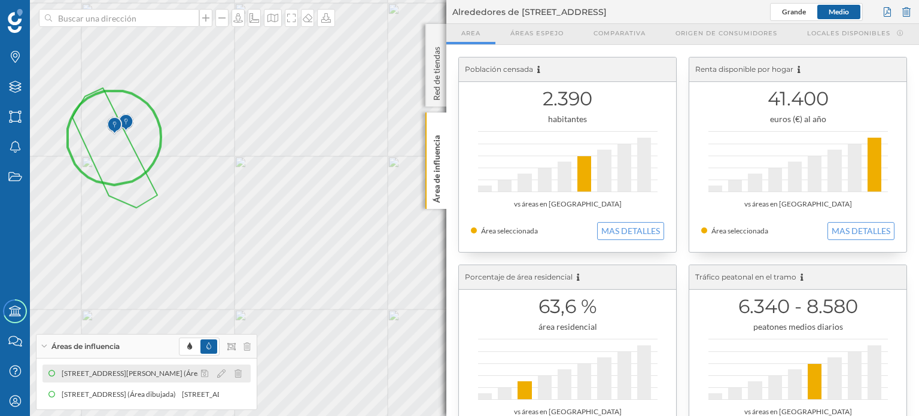
click at [253, 375] on div "[STREET_ADDRESS][PERSON_NAME] (Área de 300 metros de radio)" at bounding box center [363, 374] width 221 height 12
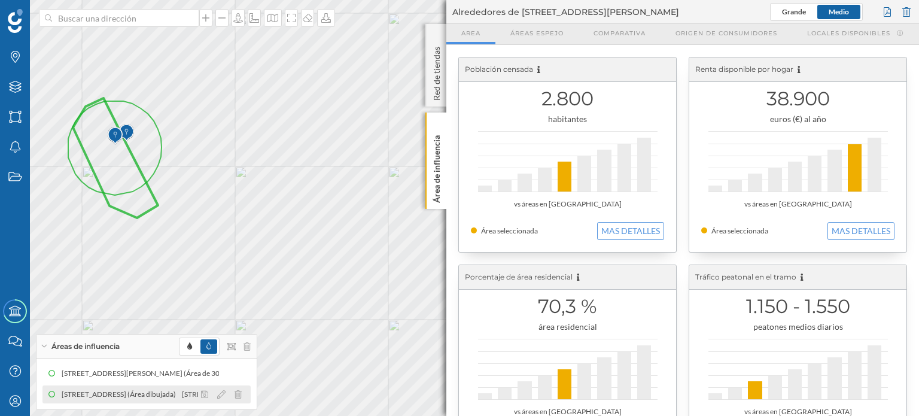
click at [177, 396] on div "[STREET_ADDRESS] (Área dibujada)" at bounding box center [117, 395] width 120 height 12
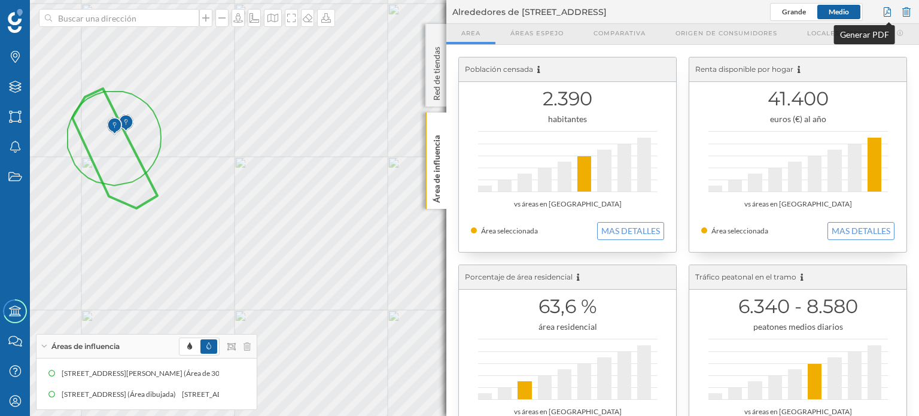
click at [886, 13] on div at bounding box center [887, 12] width 13 height 18
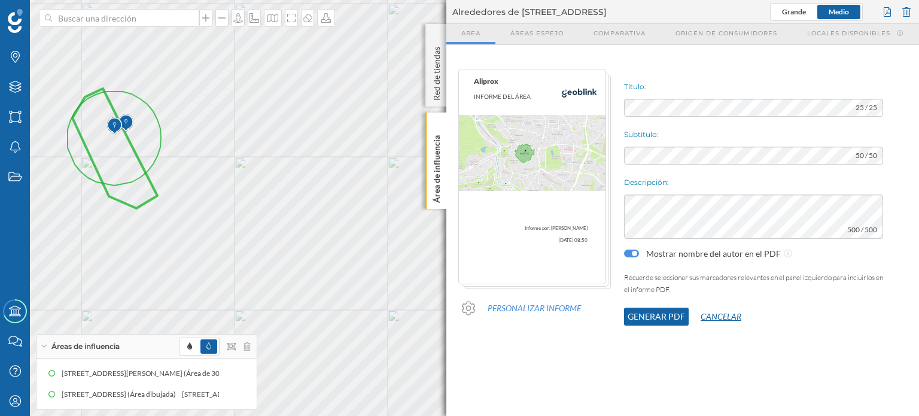
click at [722, 316] on button "Cancelar" at bounding box center [721, 317] width 65 height 18
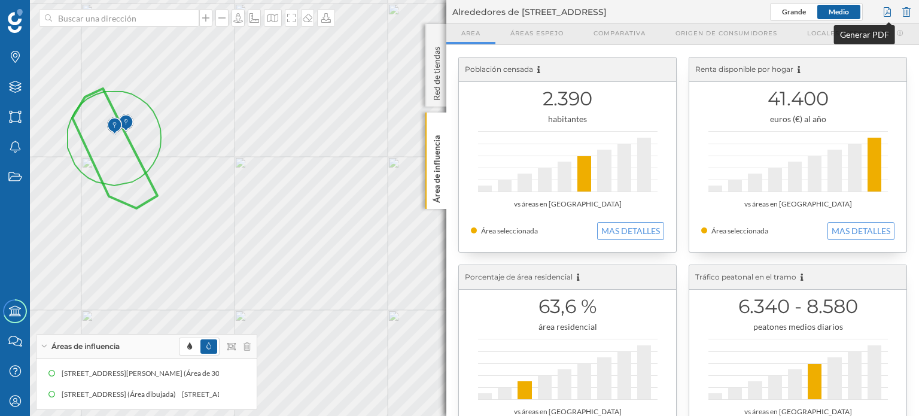
click at [888, 11] on div at bounding box center [887, 12] width 13 height 18
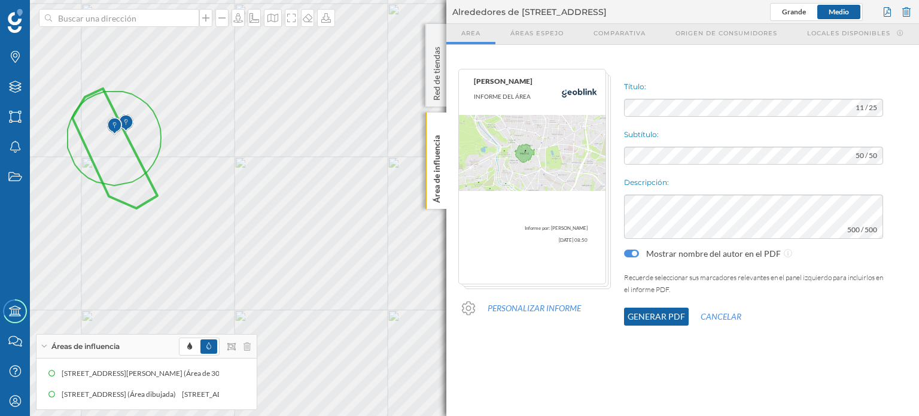
click at [658, 316] on button "Generar PDF" at bounding box center [656, 317] width 65 height 18
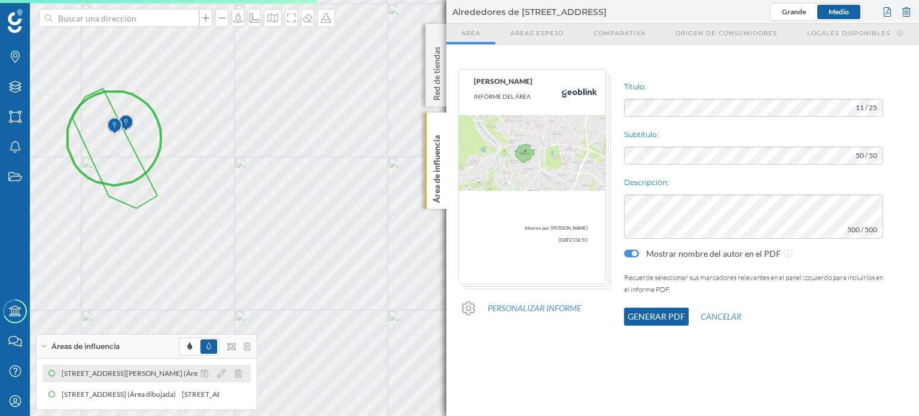
click at [175, 373] on div "[STREET_ADDRESS][PERSON_NAME] (Área de 300 metros de radio)" at bounding box center [165, 374] width 221 height 12
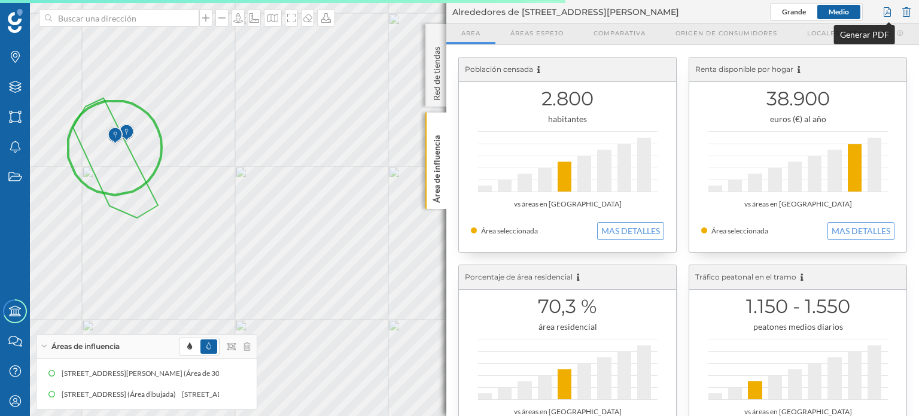
click at [886, 14] on div at bounding box center [887, 12] width 13 height 18
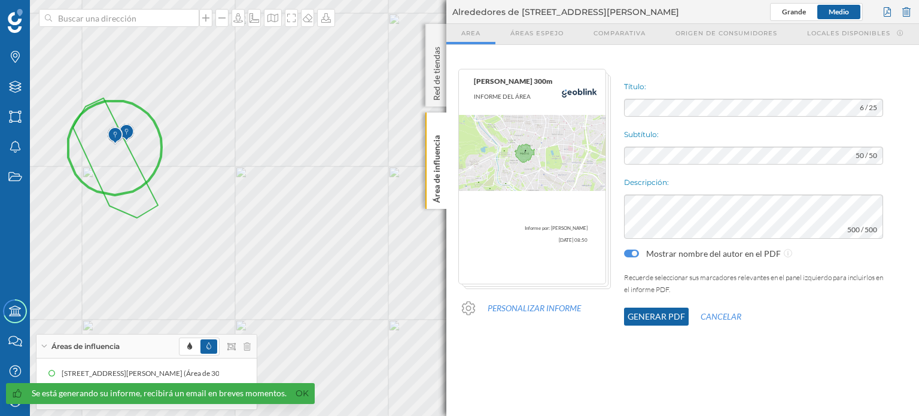
click at [645, 317] on button "Generar PDF" at bounding box center [656, 317] width 65 height 18
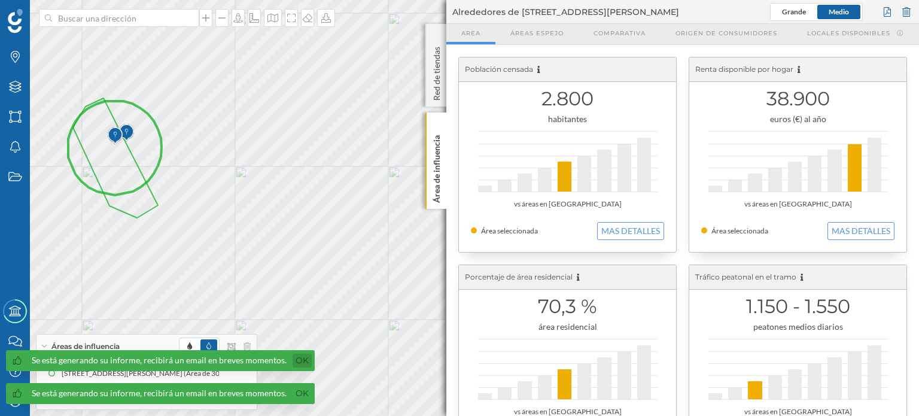
click at [297, 359] on link "Ok" at bounding box center [302, 361] width 19 height 14
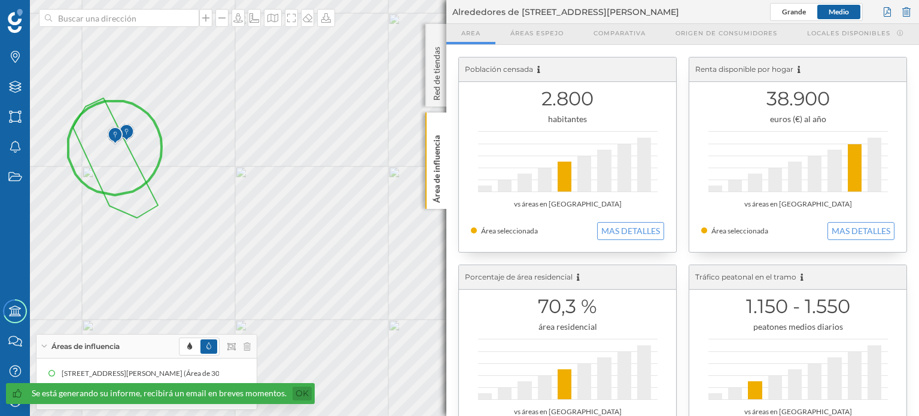
click at [295, 390] on link "Ok" at bounding box center [302, 394] width 19 height 14
